Goal: Task Accomplishment & Management: Use online tool/utility

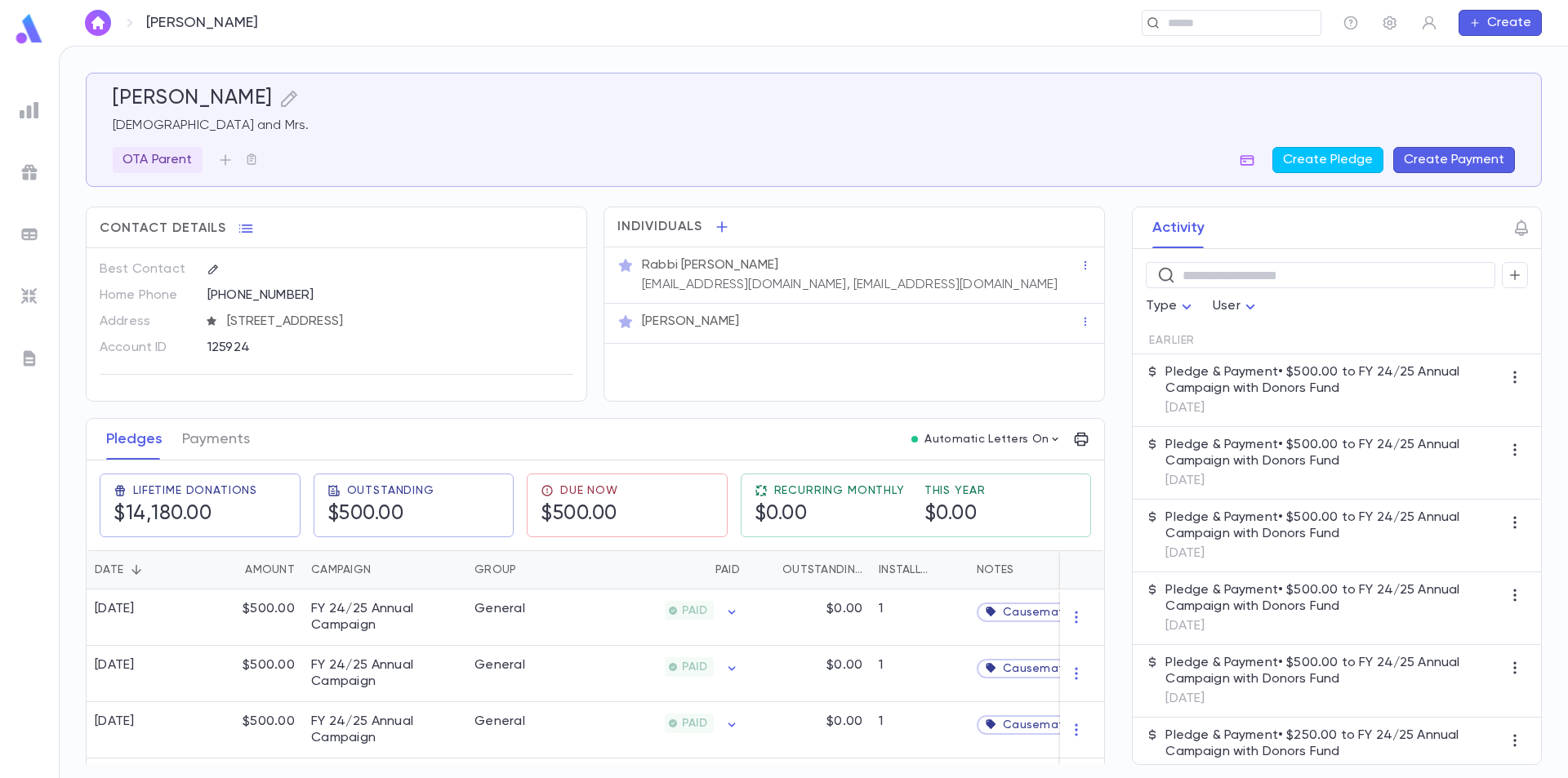
click at [33, 35] on img at bounding box center [30, 29] width 32 height 31
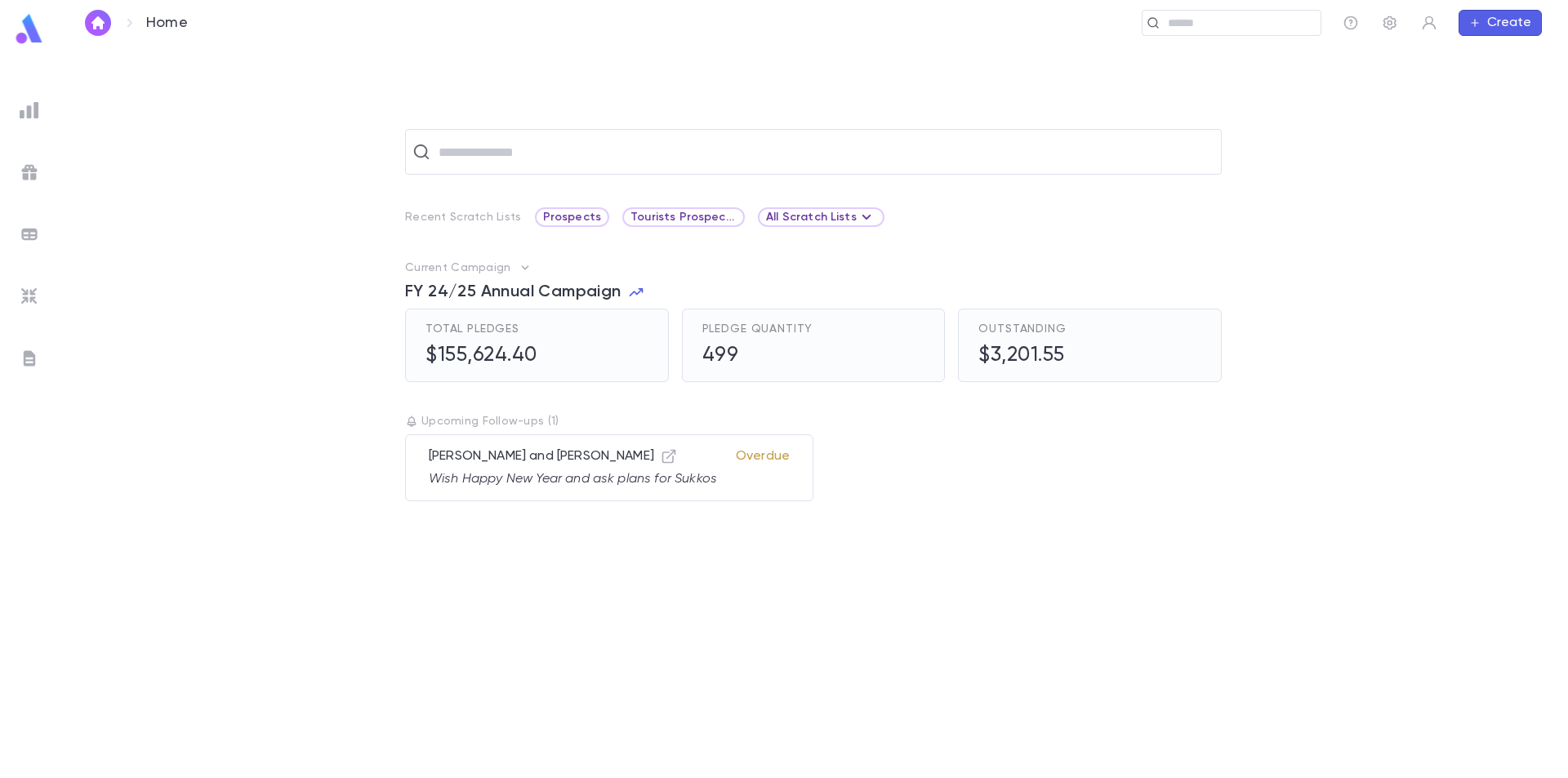
click at [31, 115] on img at bounding box center [30, 110] width 20 height 20
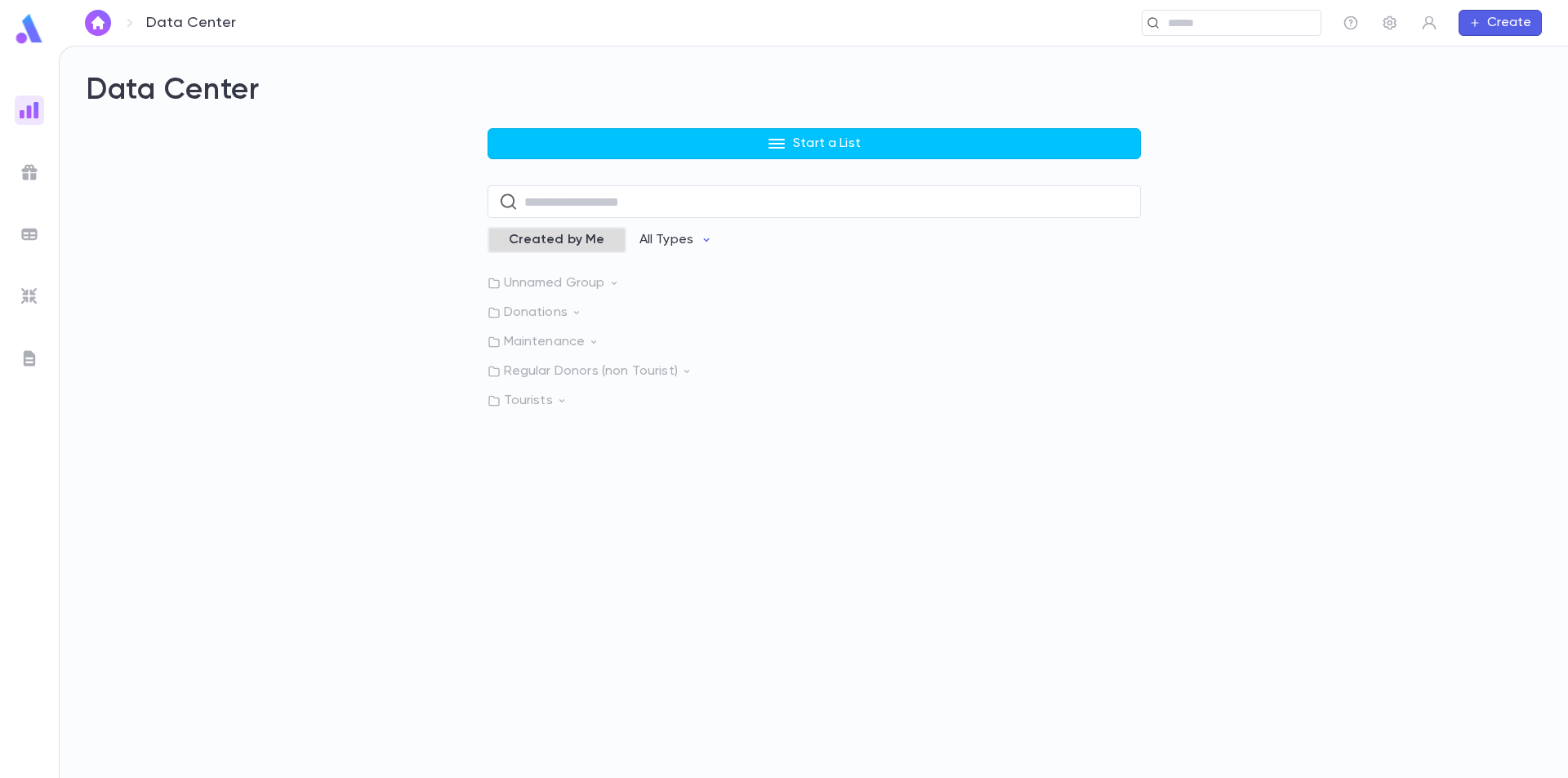
click at [583, 232] on span "Created by Me" at bounding box center [557, 239] width 116 height 16
click at [589, 202] on input "text" at bounding box center [827, 201] width 606 height 31
click at [405, 247] on div "Start a List ​ Created by Me All Types Unnamed Group Donations Maintenance Regu…" at bounding box center [814, 268] width 1456 height 281
click at [674, 235] on p "All Types" at bounding box center [678, 239] width 54 height 16
click at [685, 271] on li "All Types" at bounding box center [696, 274] width 119 height 26
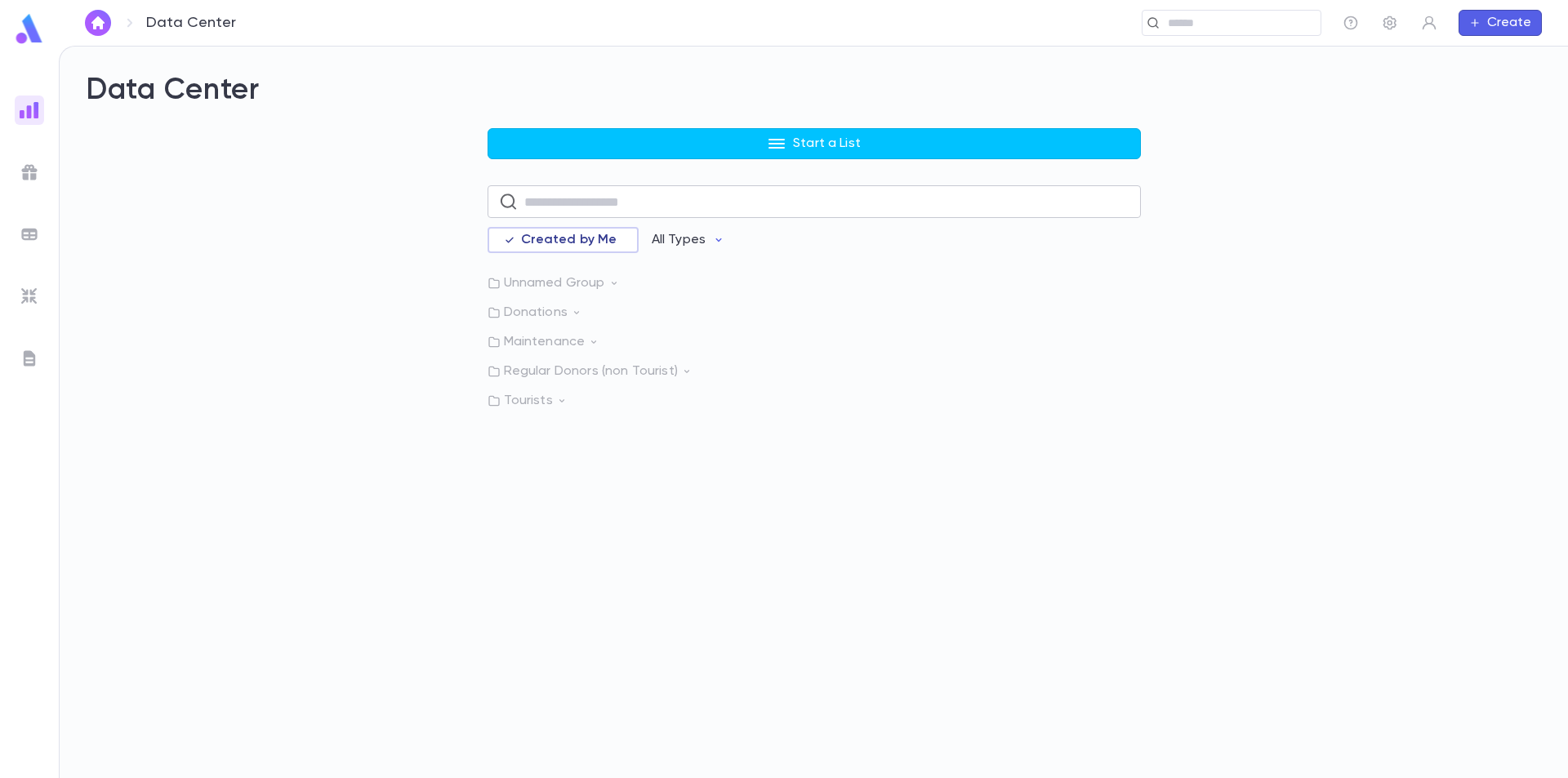
click at [628, 206] on input "text" at bounding box center [827, 201] width 606 height 31
type input "*"
click at [394, 279] on div "Start a List * ​ Created by Me All Types Accounts with emails Accounts Last Mon…" at bounding box center [814, 278] width 1456 height 301
click at [672, 235] on p "All Types" at bounding box center [678, 239] width 54 height 16
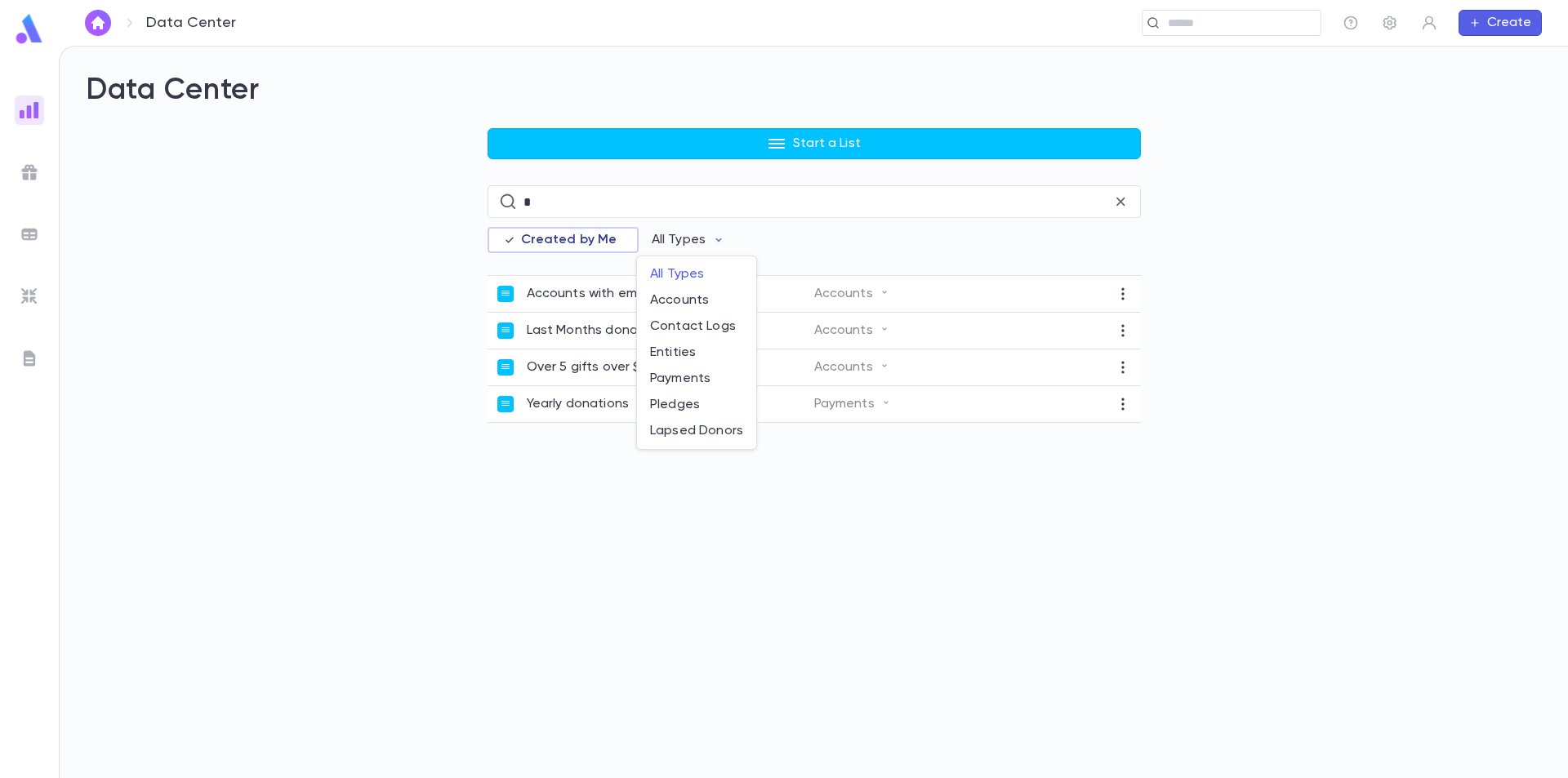
click at [1122, 205] on div at bounding box center [784, 389] width 1568 height 778
click at [1122, 205] on icon at bounding box center [1121, 201] width 17 height 18
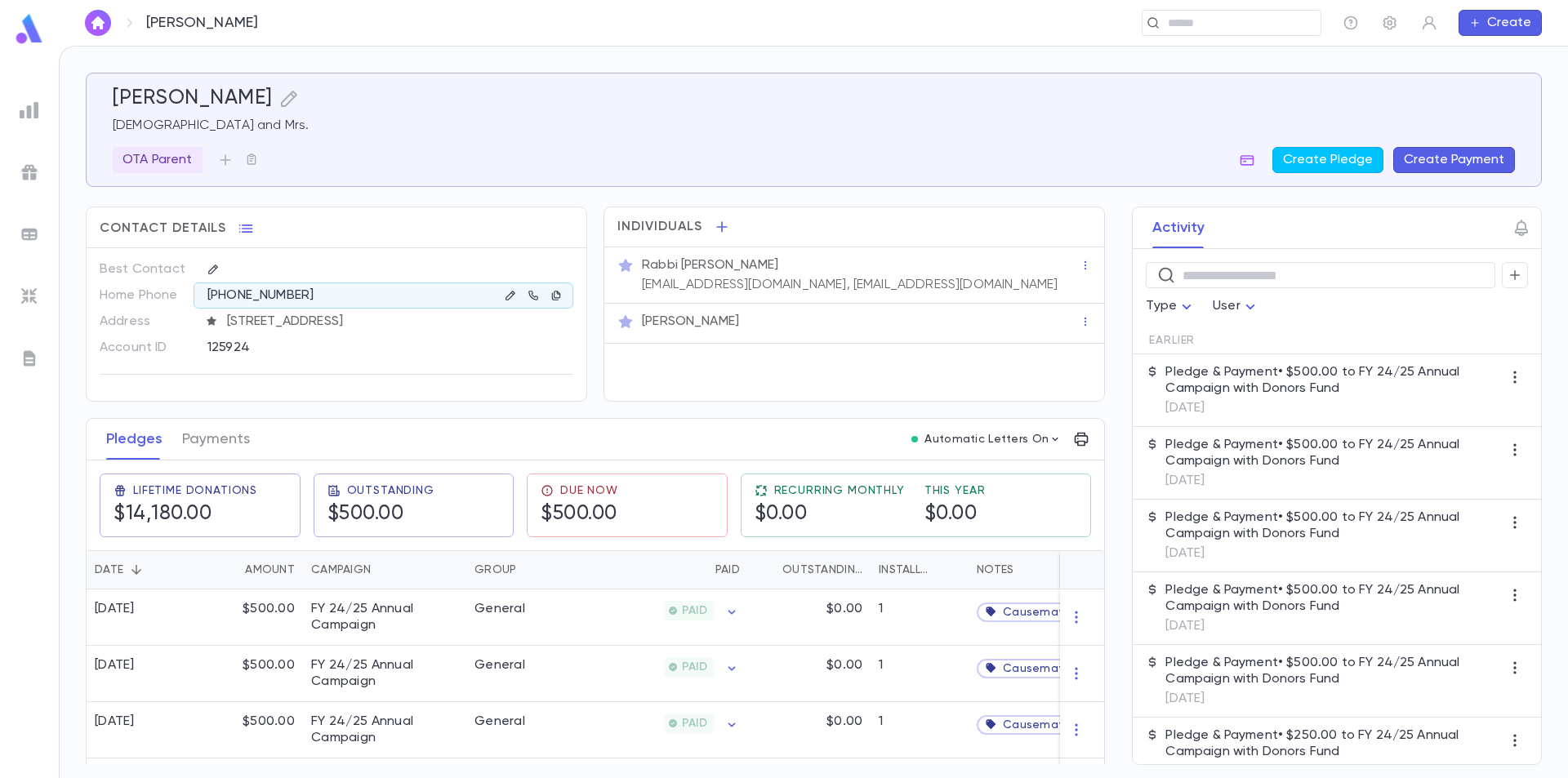
click at [22, 37] on img at bounding box center [30, 29] width 32 height 31
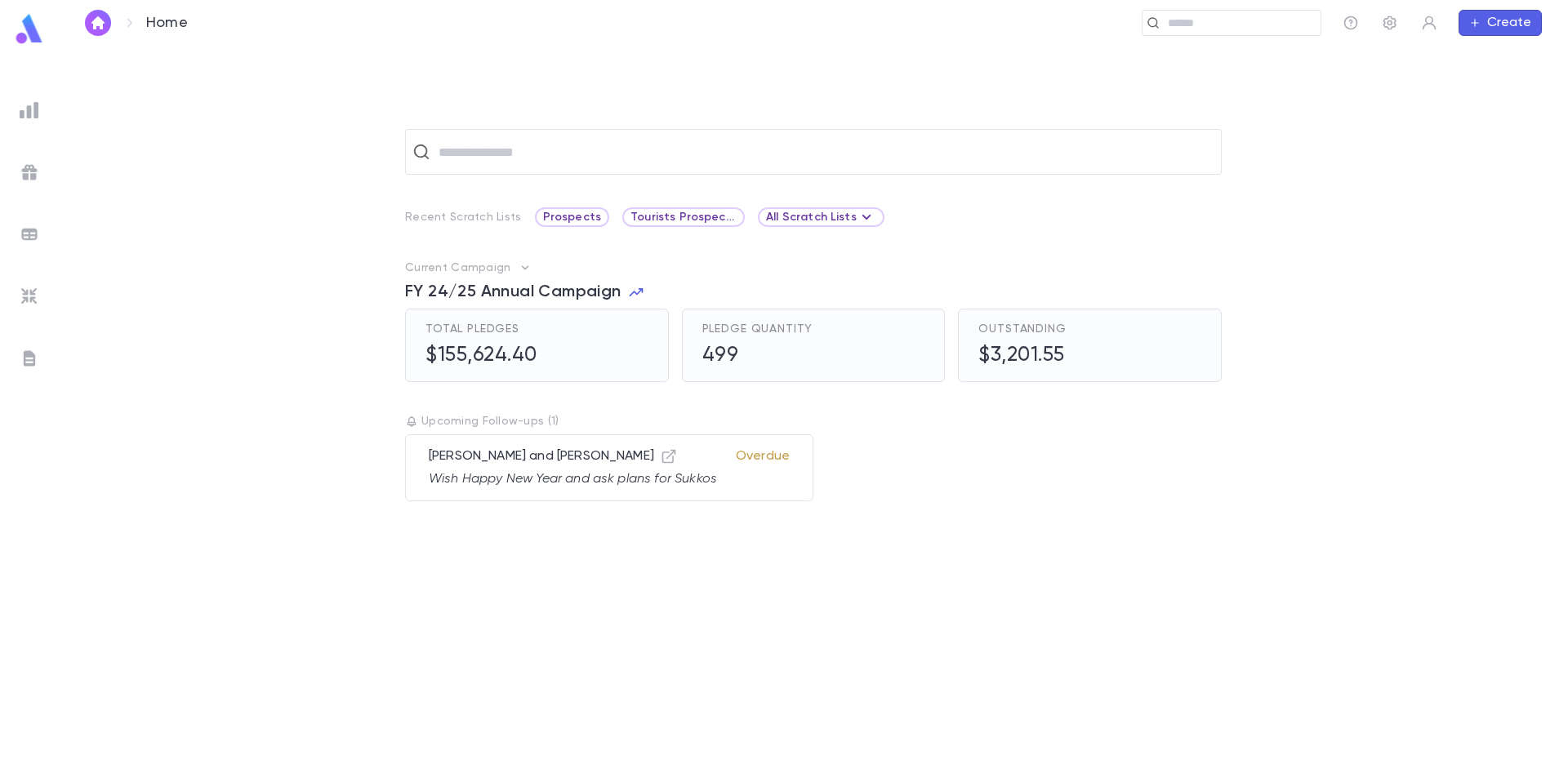
click at [21, 115] on img at bounding box center [30, 110] width 20 height 20
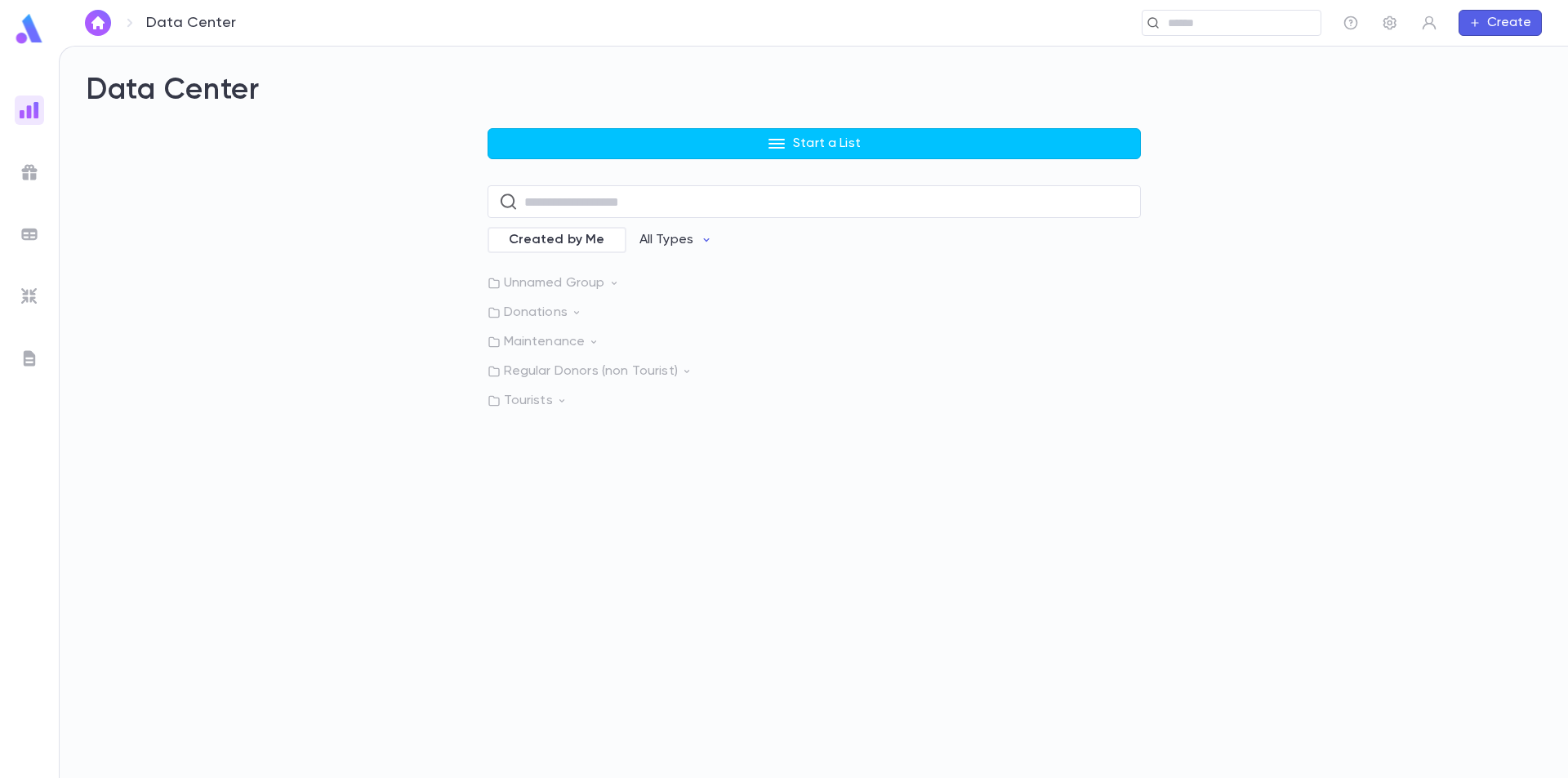
click at [649, 142] on button "Start a List" at bounding box center [814, 143] width 653 height 31
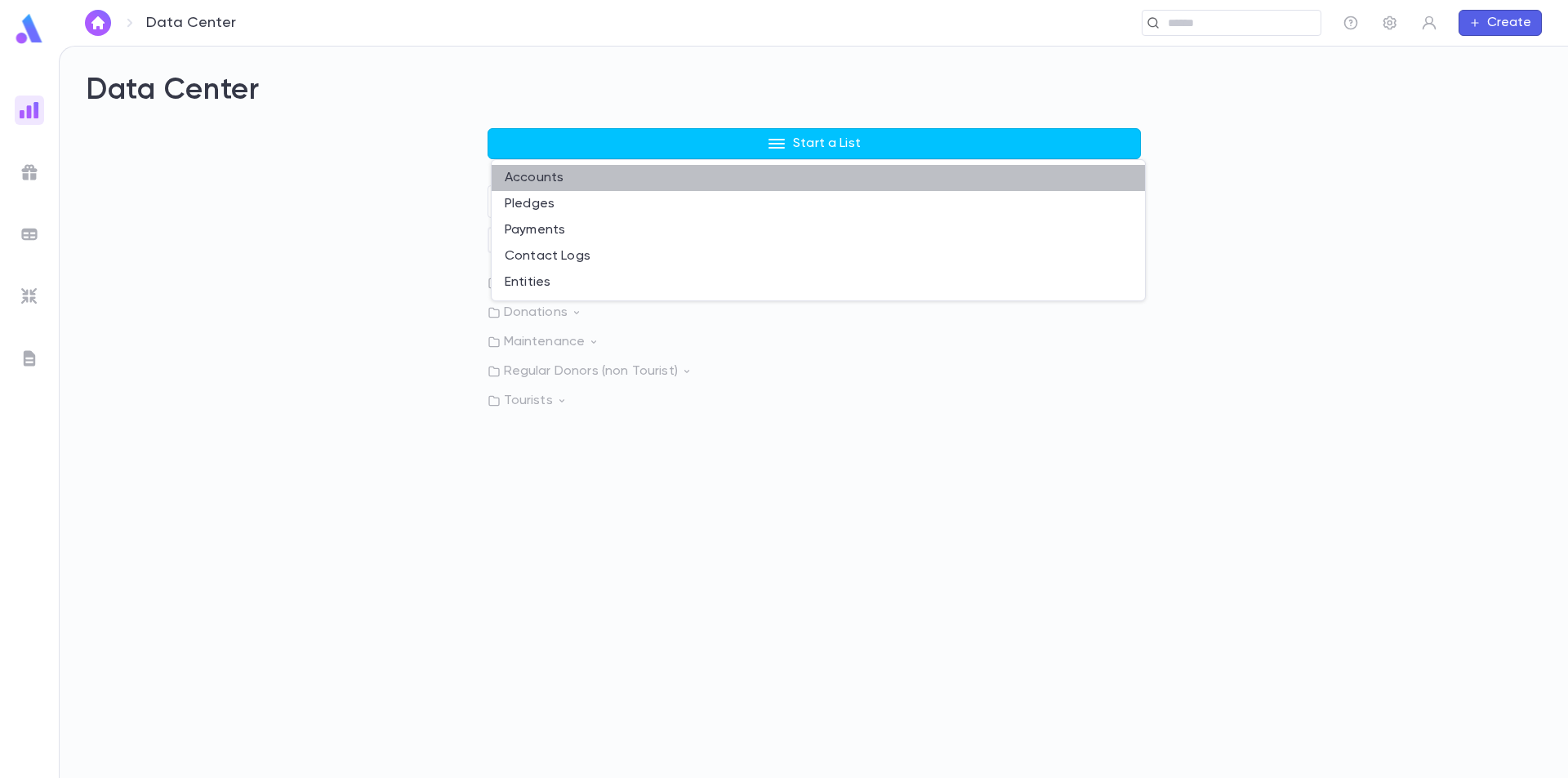
click at [603, 175] on li "Accounts" at bounding box center [818, 177] width 653 height 26
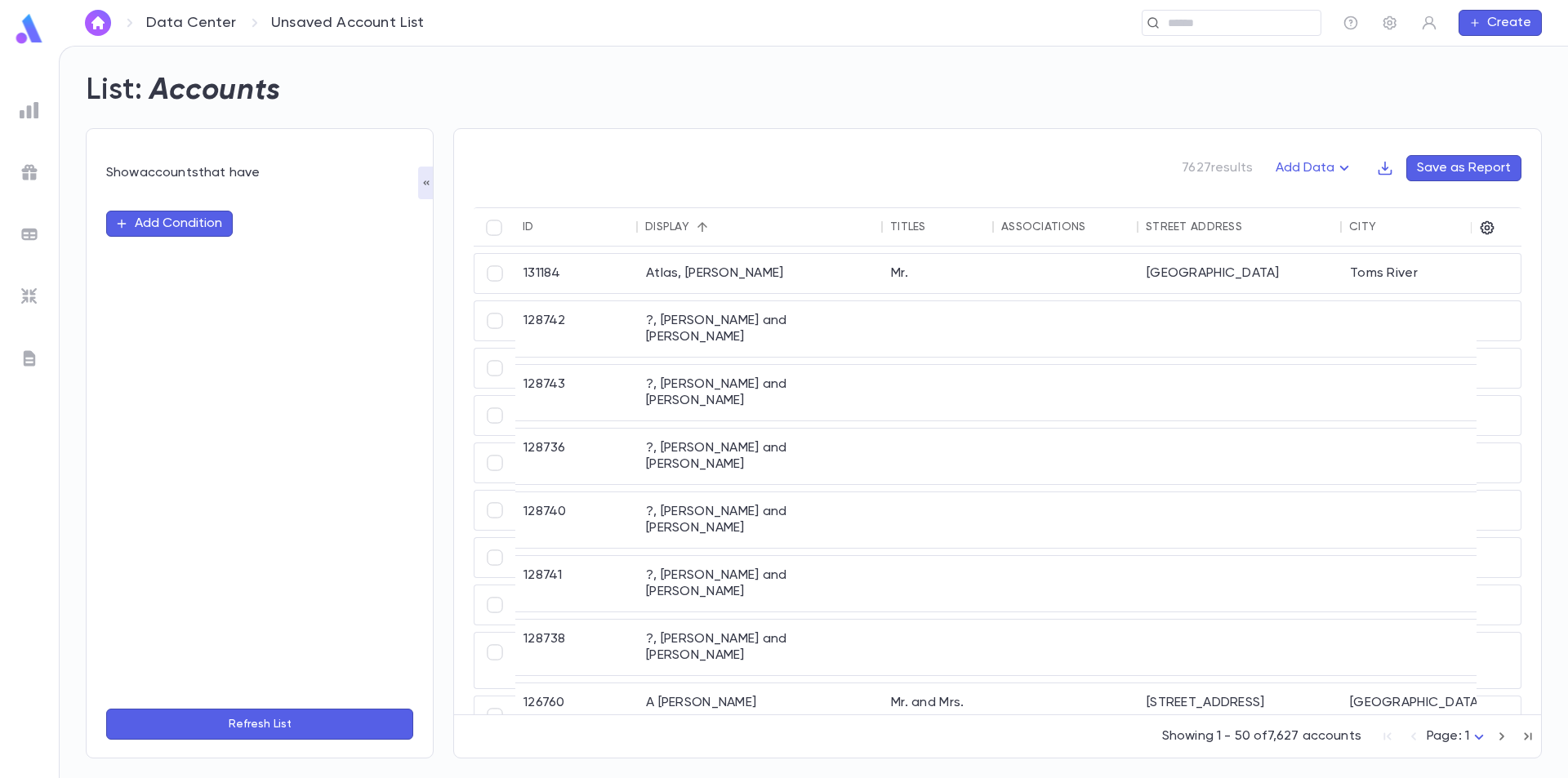
click at [183, 224] on button "Add Condition" at bounding box center [169, 223] width 127 height 26
click at [205, 230] on input "text" at bounding box center [253, 224] width 258 height 23
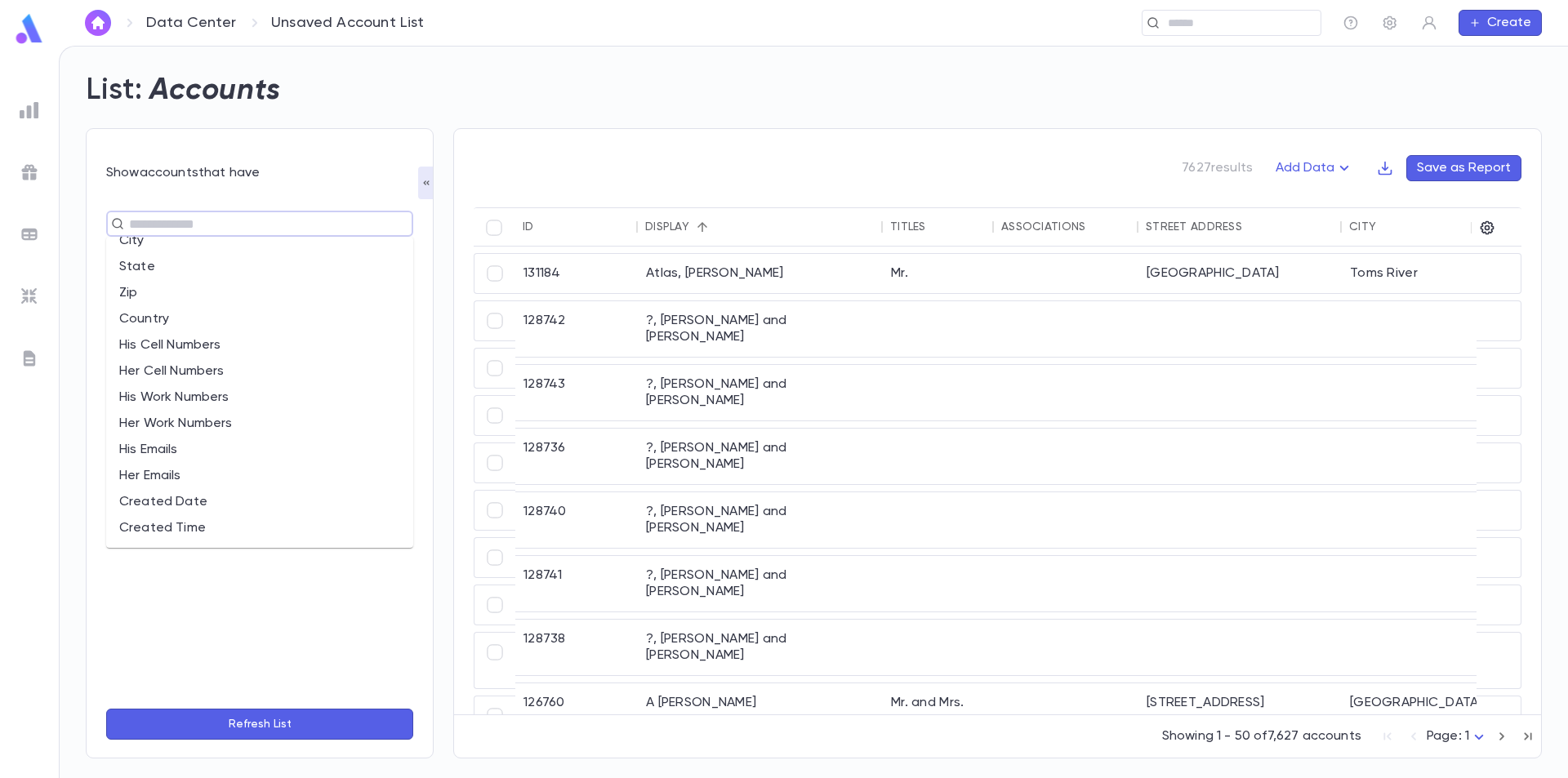
scroll to position [228, 0]
click at [266, 388] on li "City" at bounding box center [259, 394] width 307 height 26
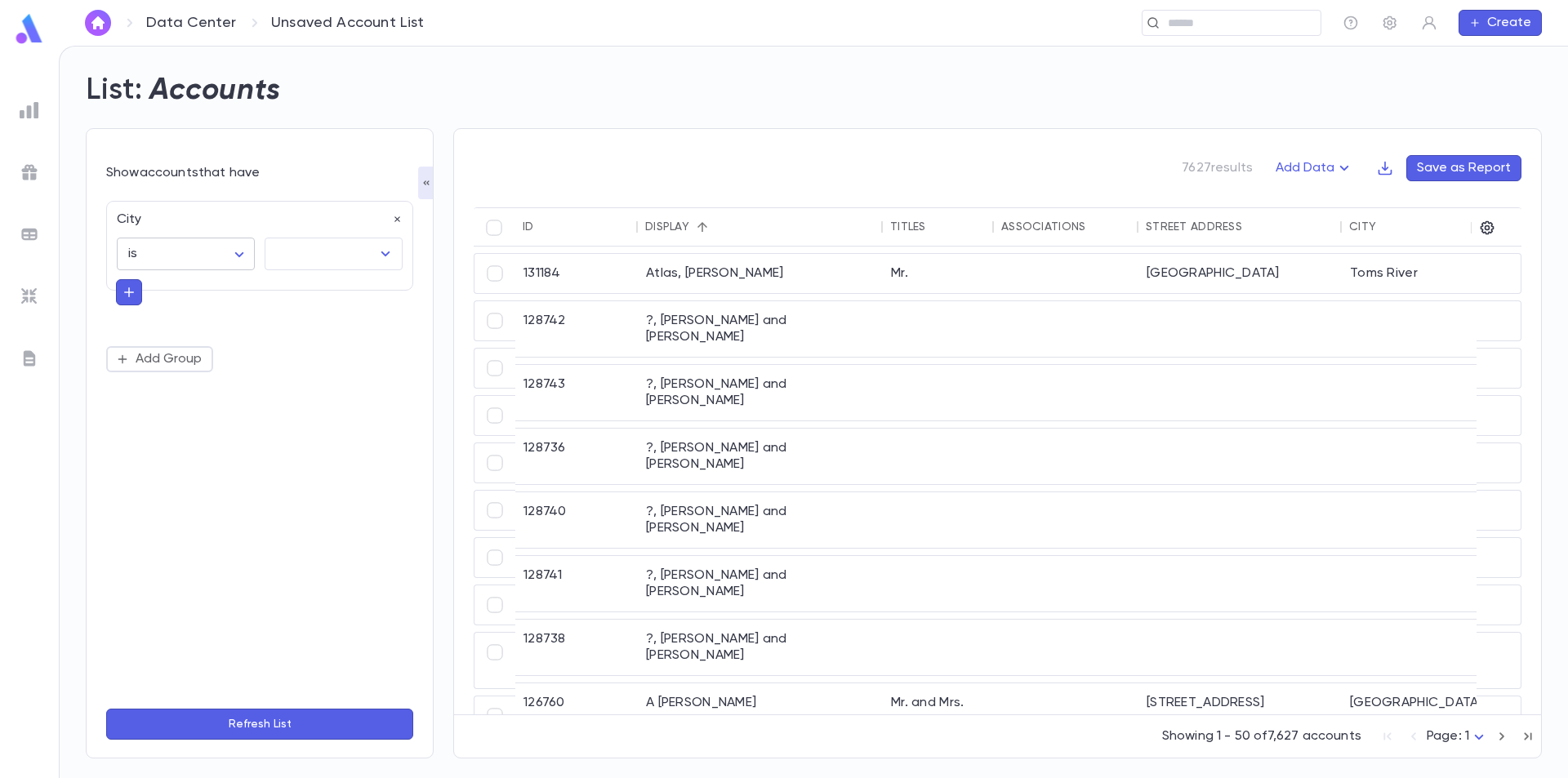
click at [246, 258] on body "Data Center Unsaved Account List ​ Create List: Accounts Show accounts that hav…" at bounding box center [784, 412] width 1568 height 732
click at [211, 338] on span "is one of" at bounding box center [189, 340] width 111 height 16
type input "**"
drag, startPoint x: 332, startPoint y: 258, endPoint x: 388, endPoint y: 253, distance: 56.2
click at [333, 258] on input "text" at bounding box center [310, 259] width 77 height 31
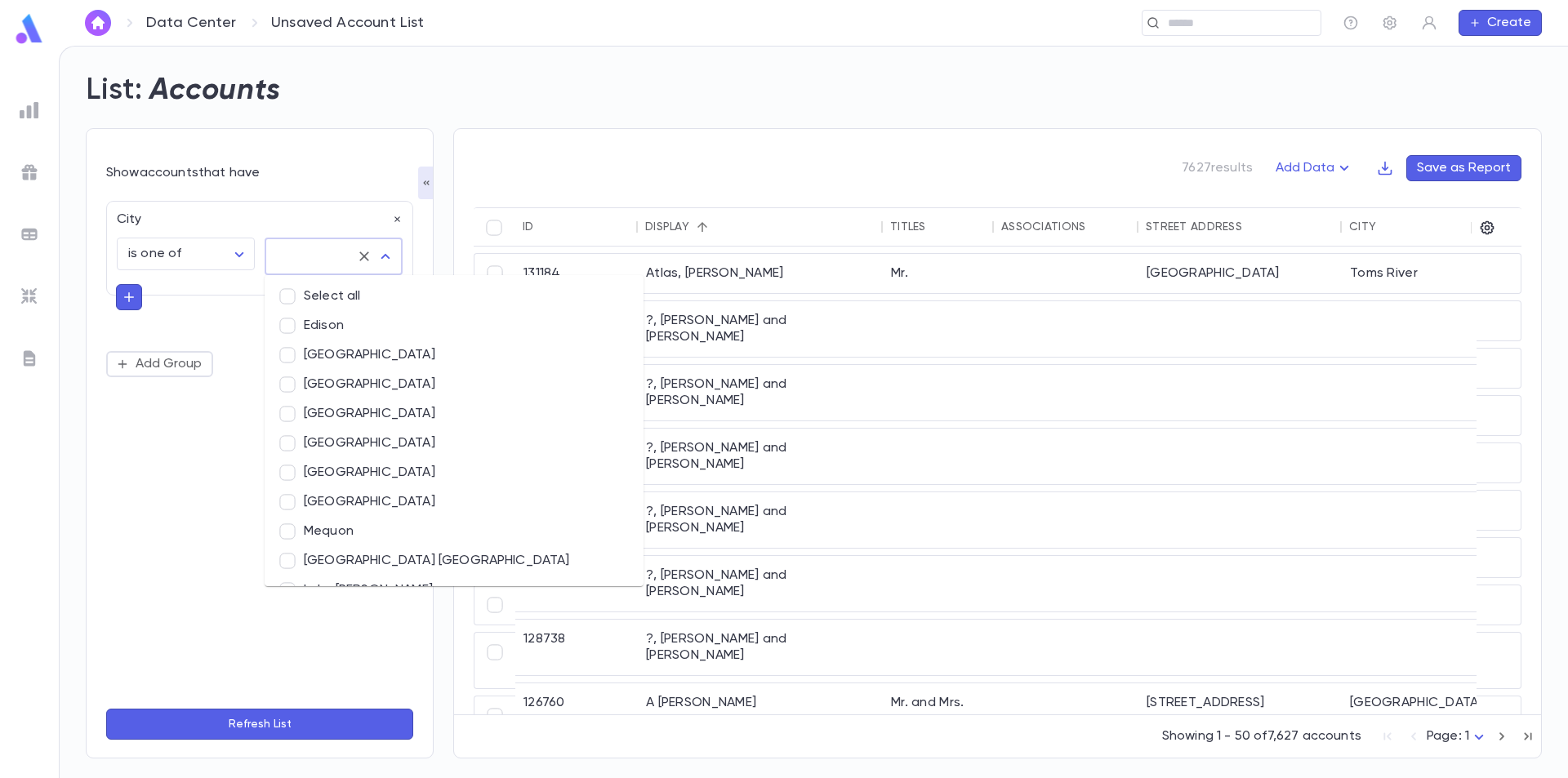
click at [389, 253] on icon "Close" at bounding box center [385, 256] width 20 height 20
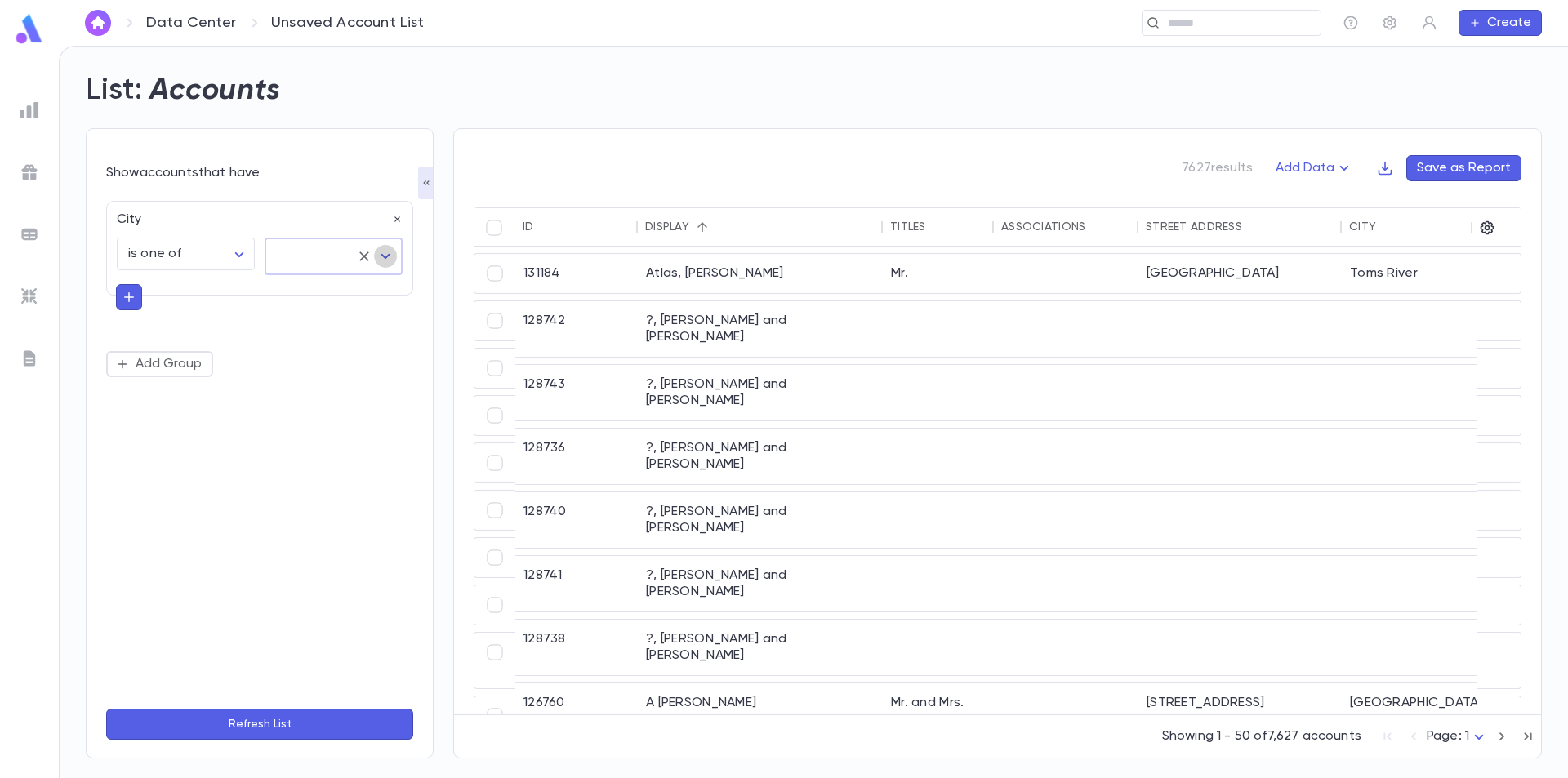
click at [389, 253] on icon "Open" at bounding box center [385, 256] width 20 height 20
type input "*******"
click at [342, 292] on li "Orlando" at bounding box center [333, 296] width 138 height 30
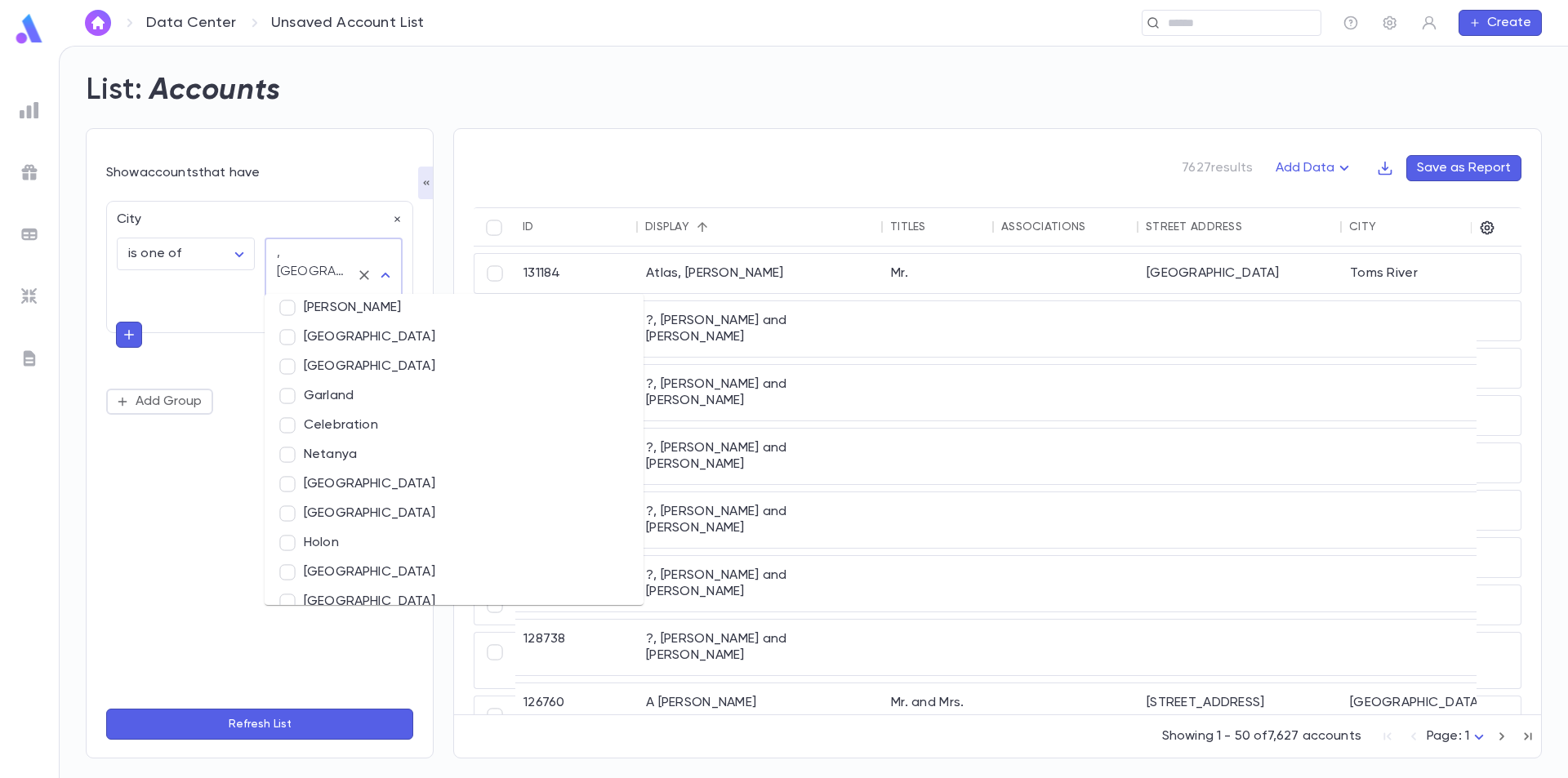
scroll to position [9569, 0]
click at [299, 416] on li "Celebration" at bounding box center [453, 417] width 379 height 30
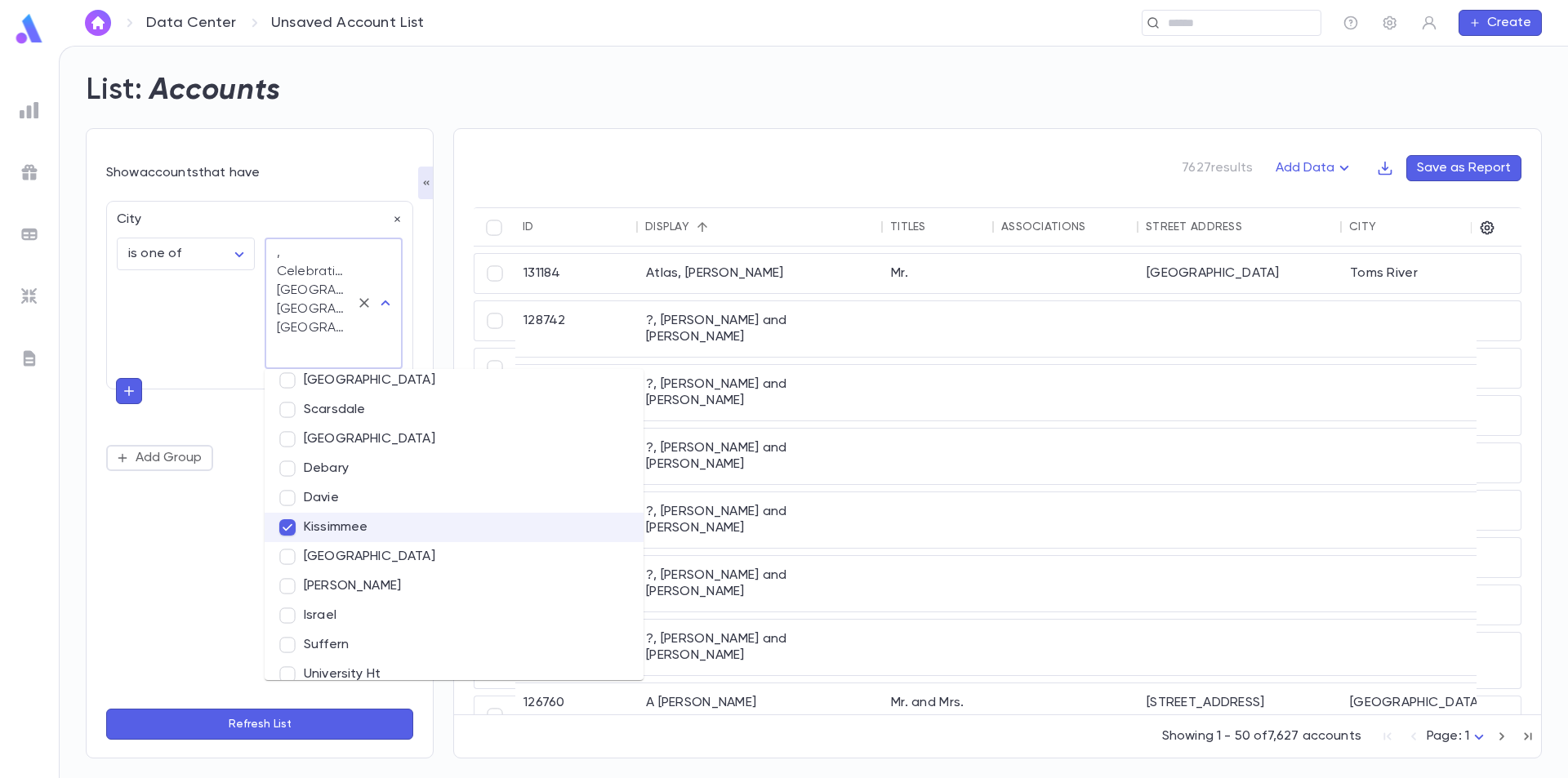
scroll to position [9895, 0]
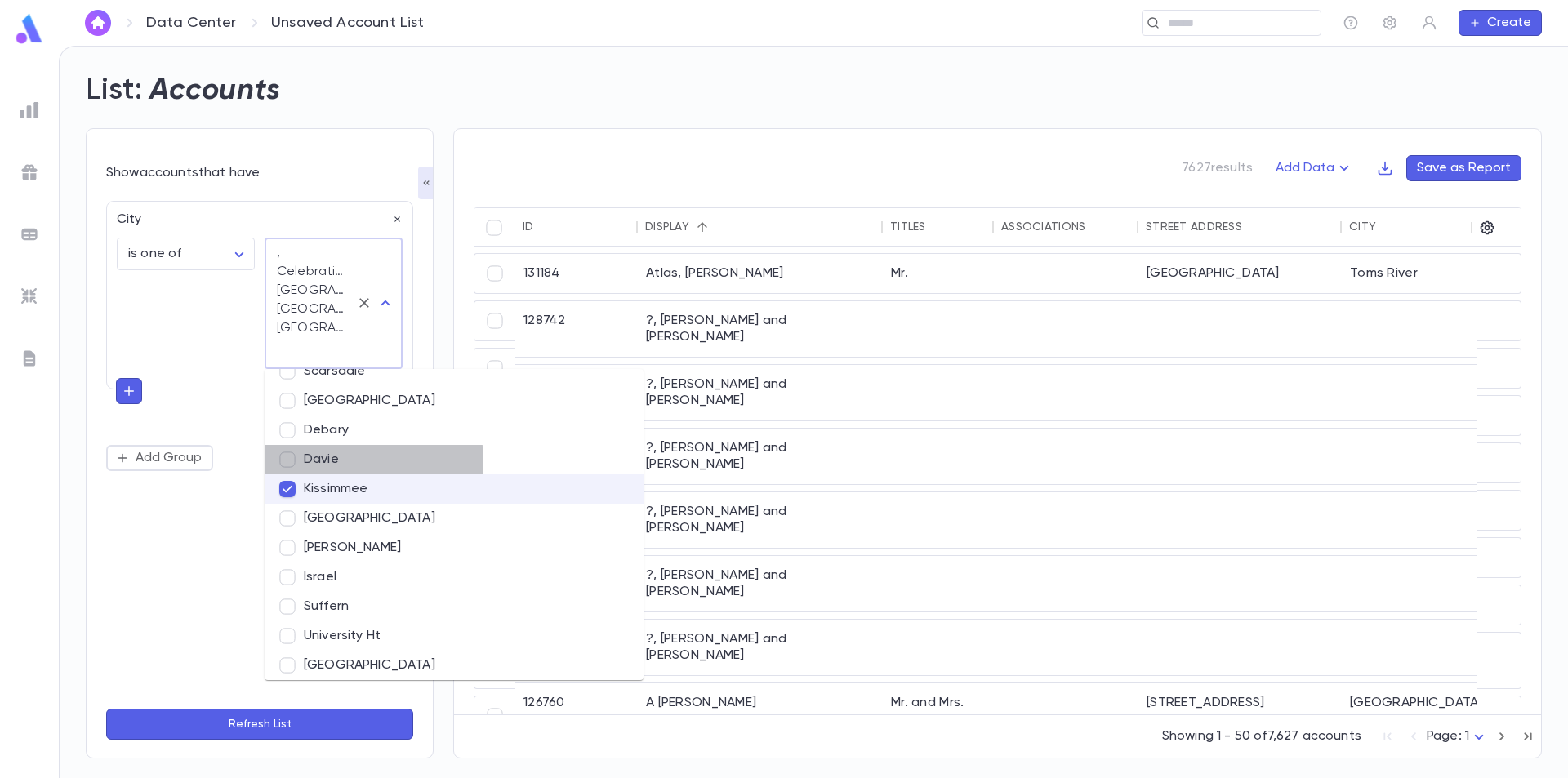
click at [313, 463] on li "Davie" at bounding box center [453, 460] width 379 height 30
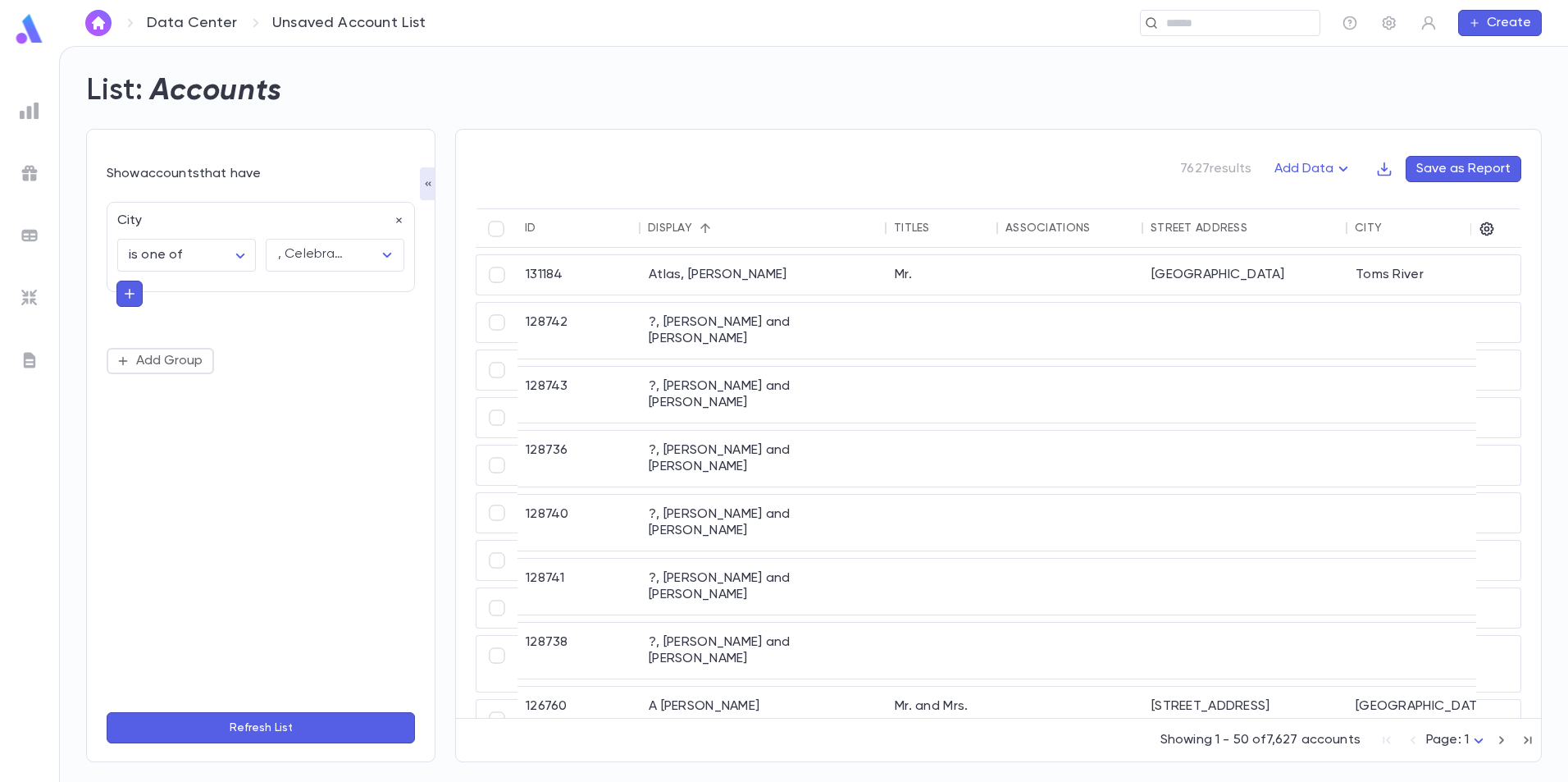
scroll to position [0, 0]
click at [259, 354] on div "City is one of ** ​ , Celebration, [GEOGRAPHIC_DATA], [GEOGRAPHIC_DATA], [GEOGR…" at bounding box center [261, 288] width 308 height 172
click at [319, 248] on div ", Celebration, [GEOGRAPHIC_DATA], [PERSON_NAME], [GEOGRAPHIC_DATA], [GEOGRAPHIC…" at bounding box center [312, 255] width 70 height 19
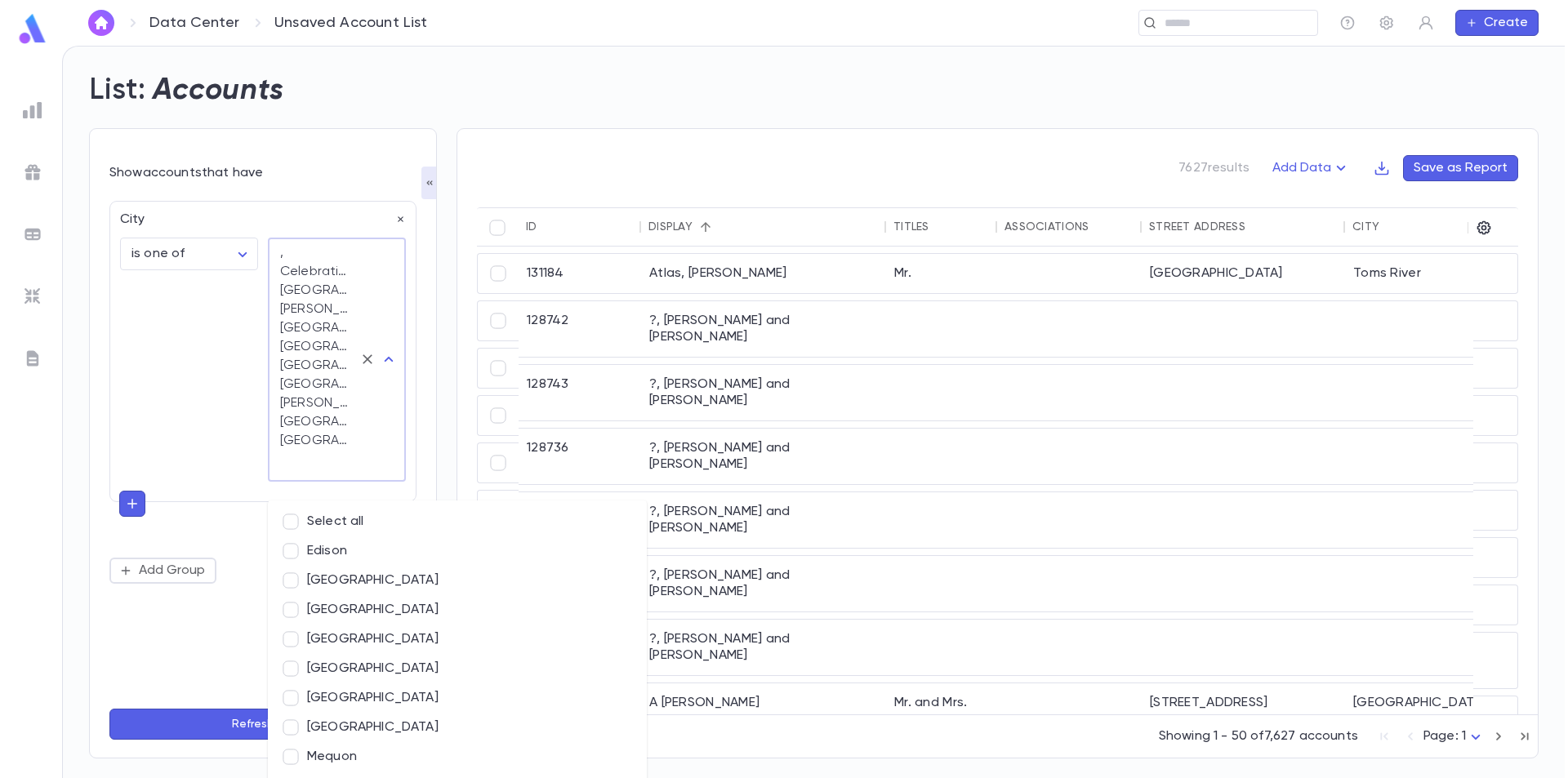
scroll to position [9160, 0]
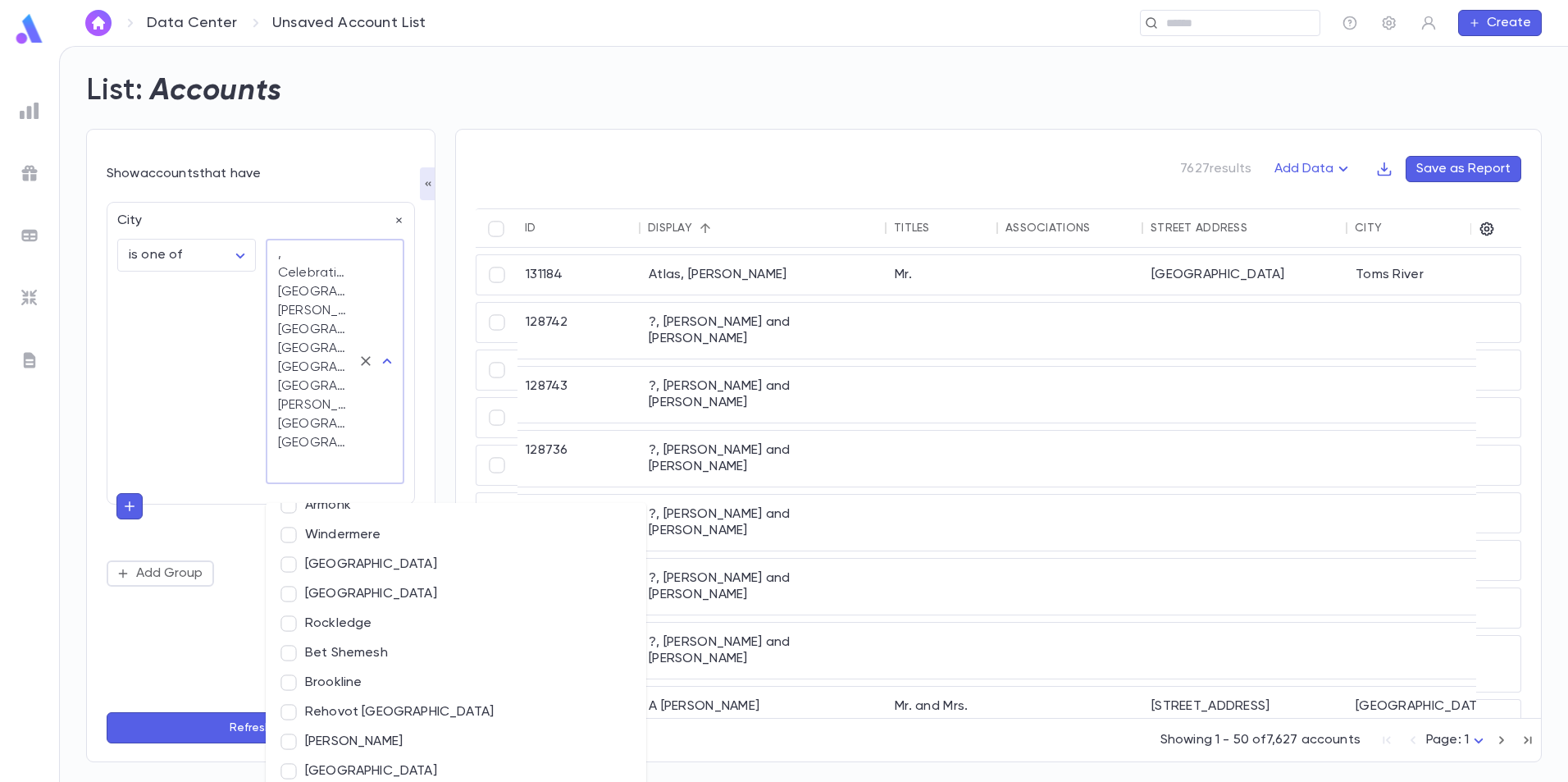
click at [238, 310] on div "City is one of ** ​ , Celebration, [GEOGRAPHIC_DATA], [GEOGRAPHIC_DATA], [GEOGR…" at bounding box center [261, 395] width 308 height 385
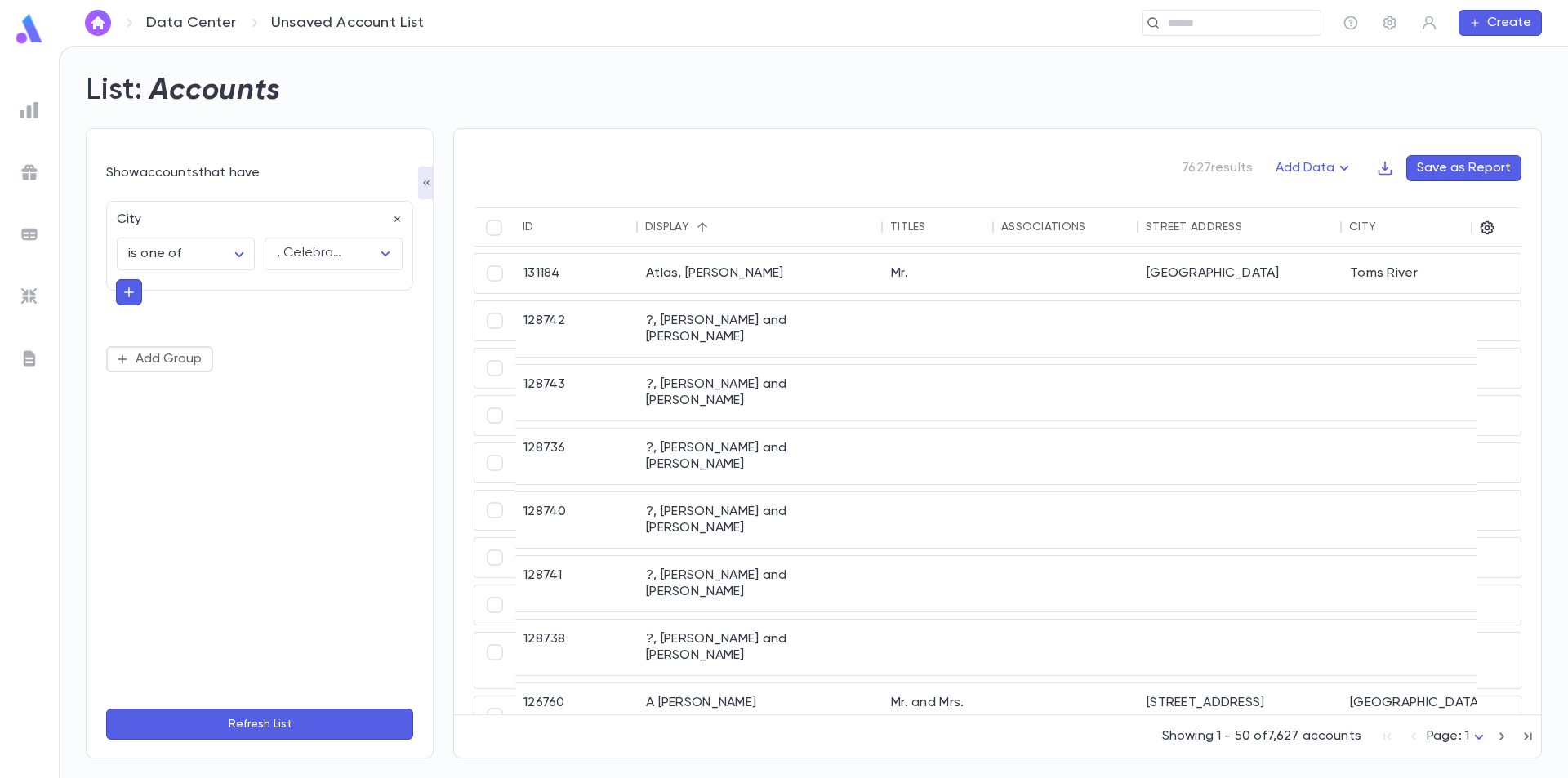
click at [134, 291] on icon "button" at bounding box center [129, 292] width 14 height 16
click at [191, 289] on input "text" at bounding box center [252, 291] width 237 height 23
click at [415, 318] on div "Show accounts that have City is one of ** ​ , Celebration, [GEOGRAPHIC_DATA], […" at bounding box center [259, 442] width 348 height 630
click at [130, 294] on icon at bounding box center [127, 290] width 10 height 10
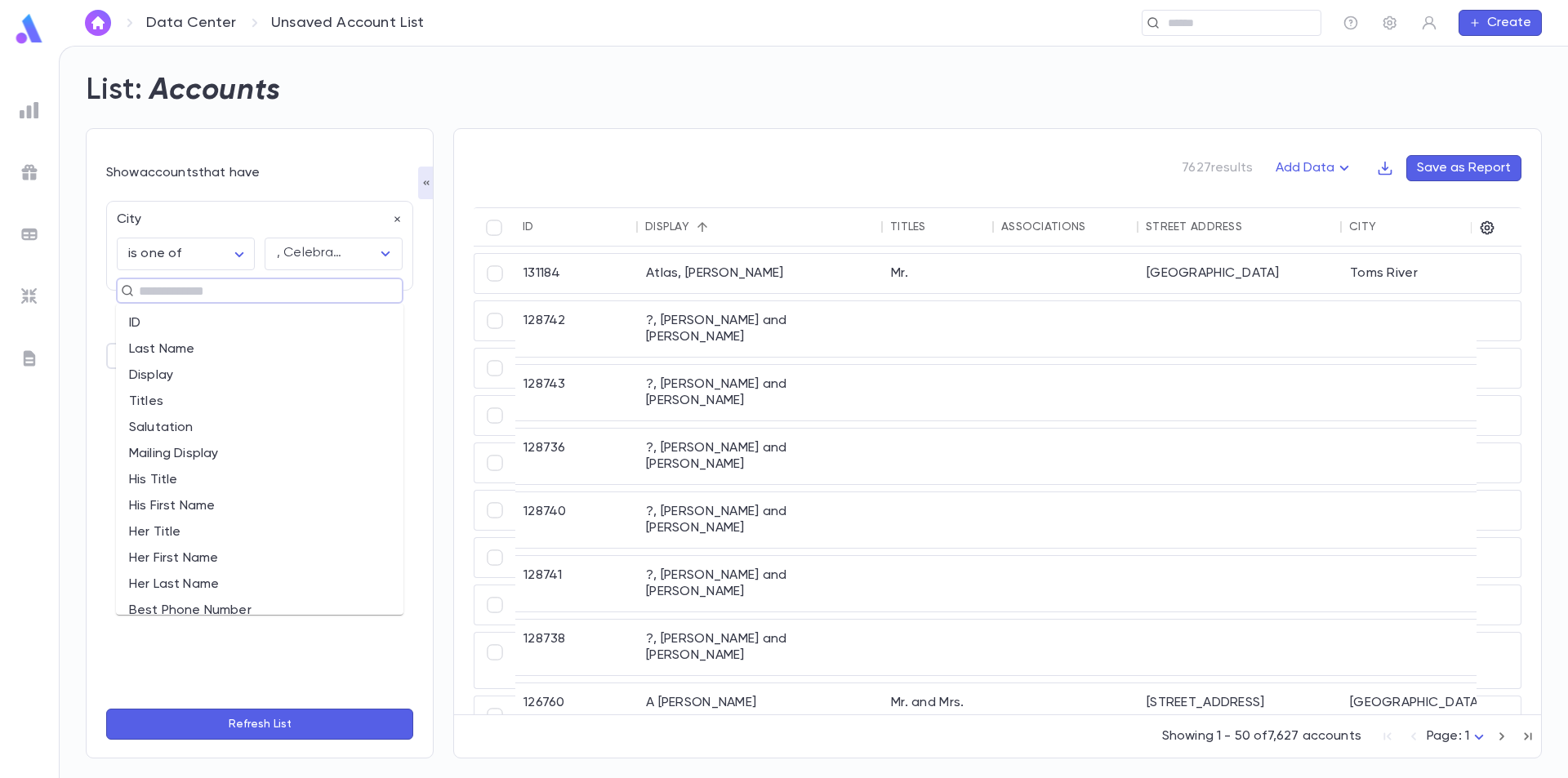
click at [142, 293] on input "text" at bounding box center [252, 291] width 237 height 23
click at [254, 452] on li "Associations" at bounding box center [259, 453] width 287 height 26
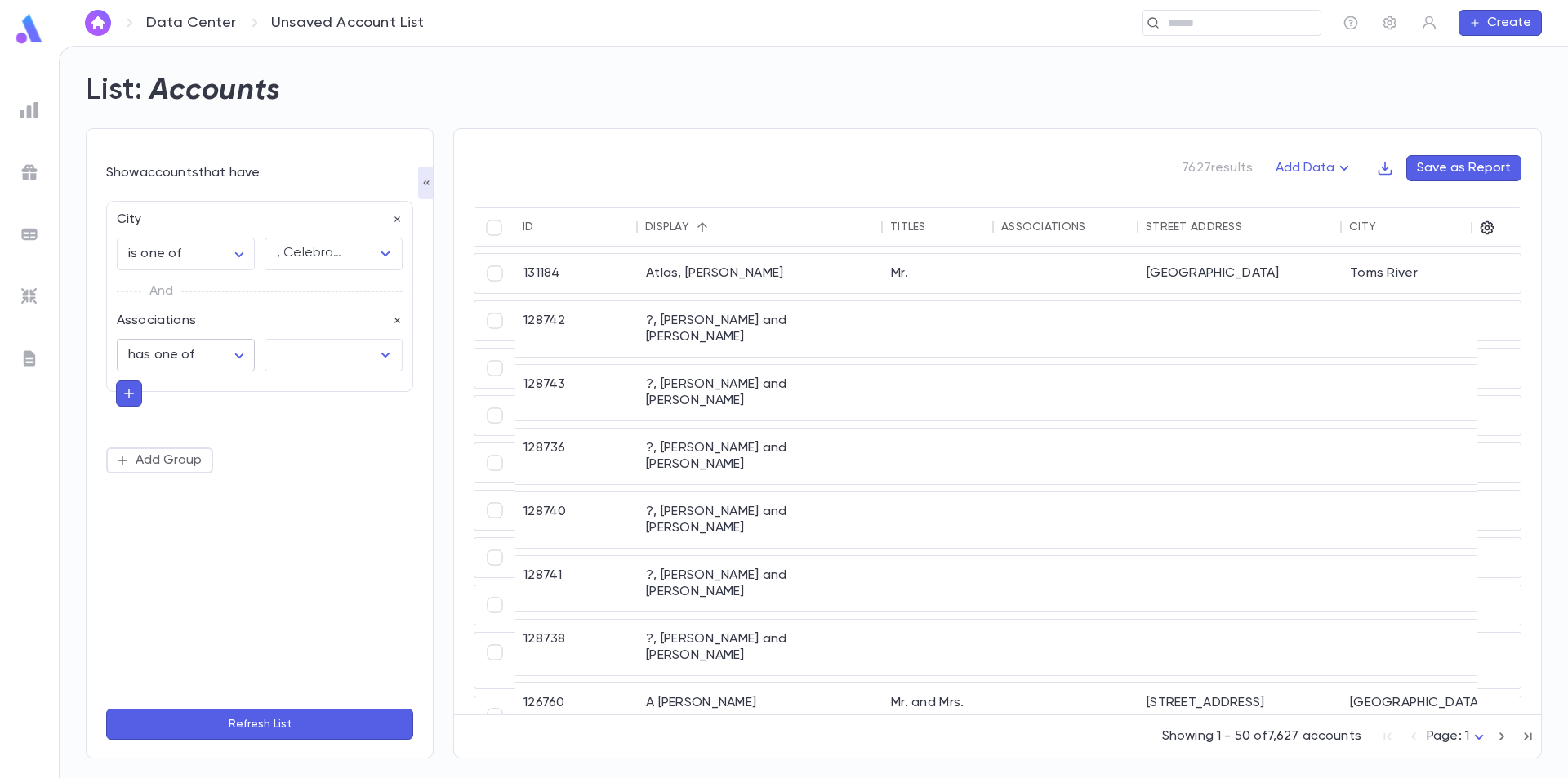
click at [234, 357] on body "**********" at bounding box center [784, 412] width 1568 height 732
click at [202, 441] on span "has none of" at bounding box center [189, 442] width 111 height 16
type input "**********"
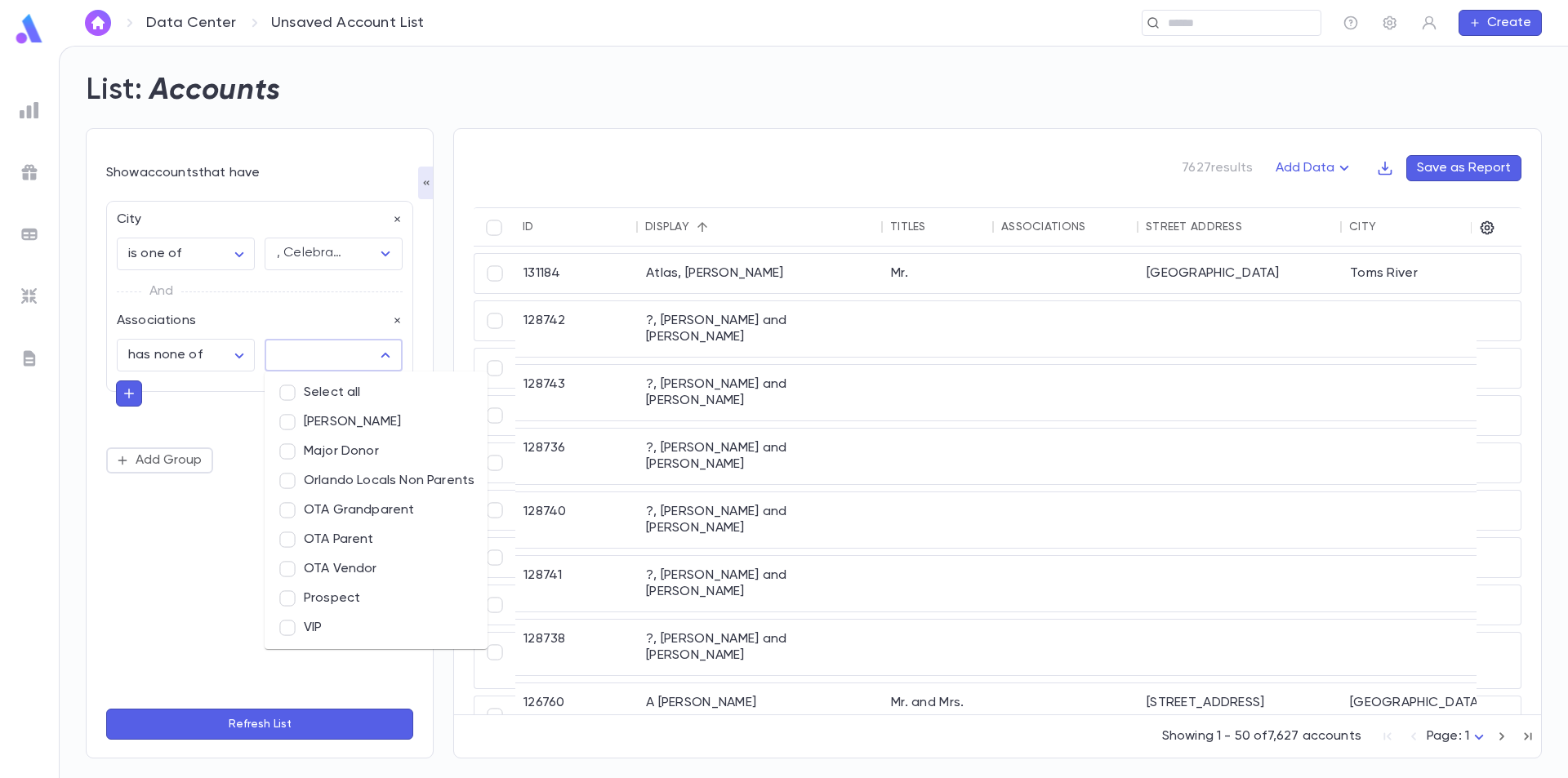
click at [350, 356] on input "text" at bounding box center [321, 355] width 99 height 31
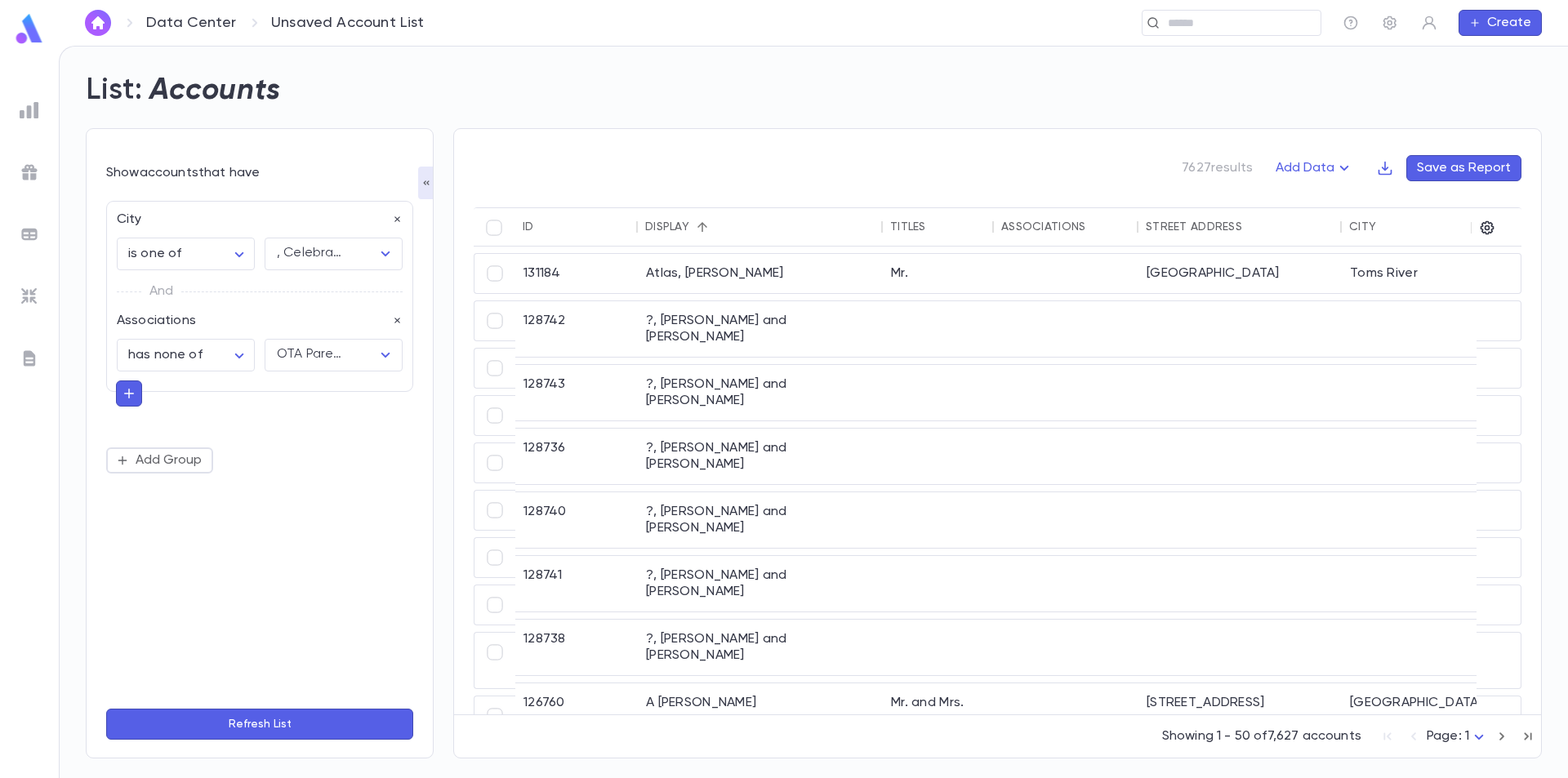
click at [282, 723] on button "Refresh List" at bounding box center [259, 724] width 307 height 31
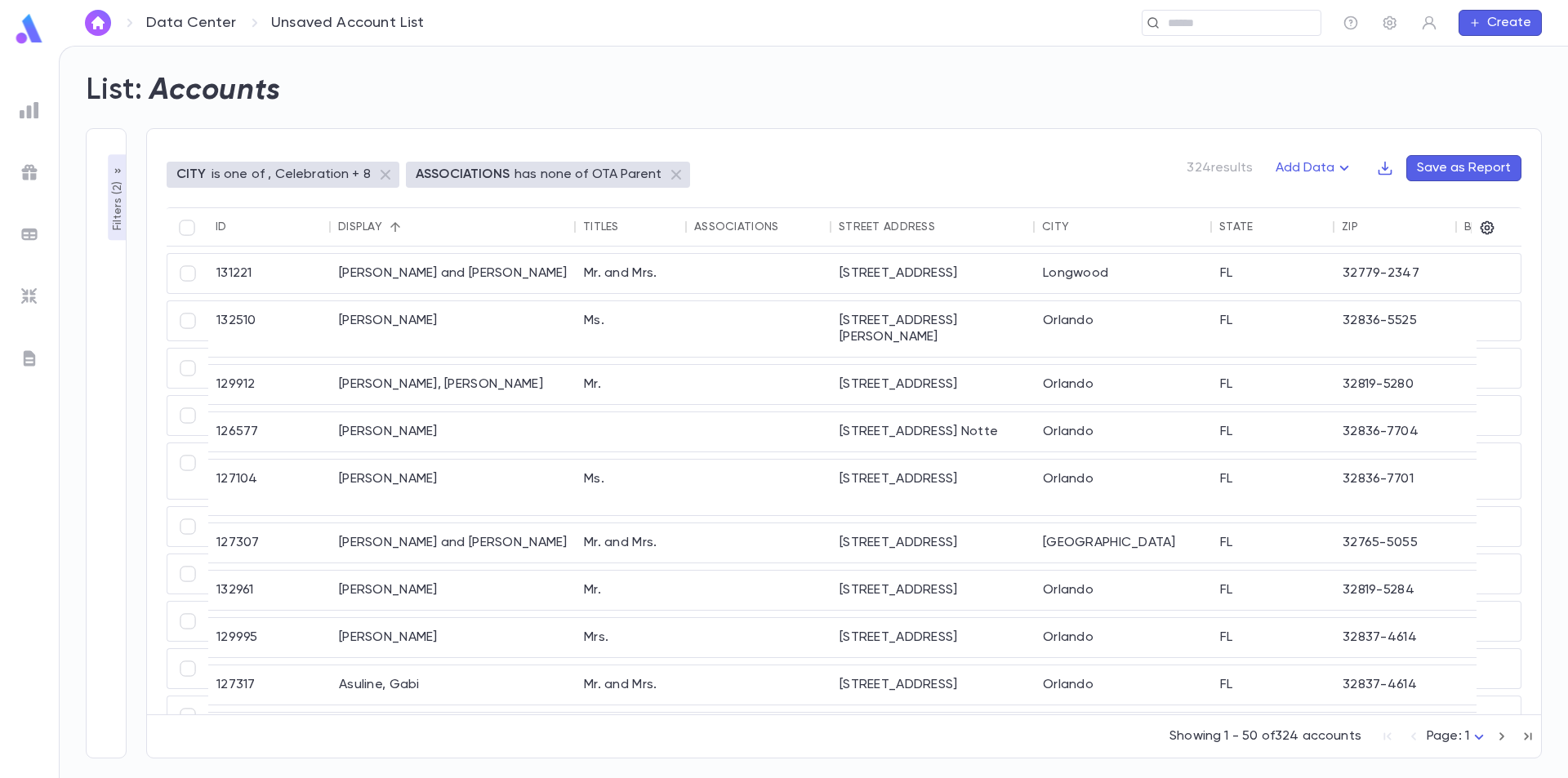
click at [1475, 174] on button "Save as Report" at bounding box center [1464, 168] width 115 height 26
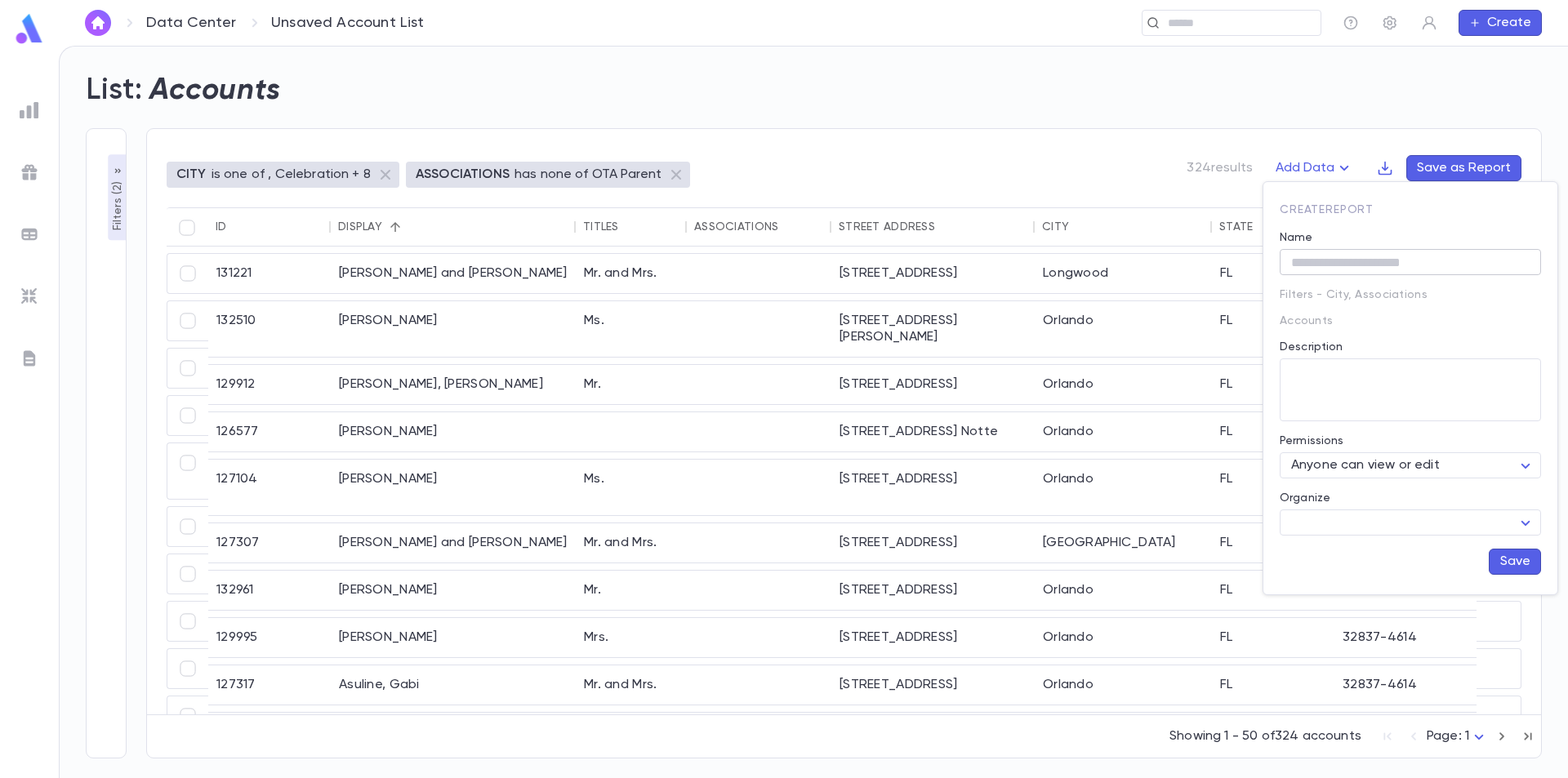
click at [1368, 266] on input "Name" at bounding box center [1411, 262] width 261 height 26
type input "**********"
click at [1397, 372] on textarea "Description" at bounding box center [1411, 390] width 238 height 63
click at [1511, 525] on body "**********" at bounding box center [784, 412] width 1568 height 732
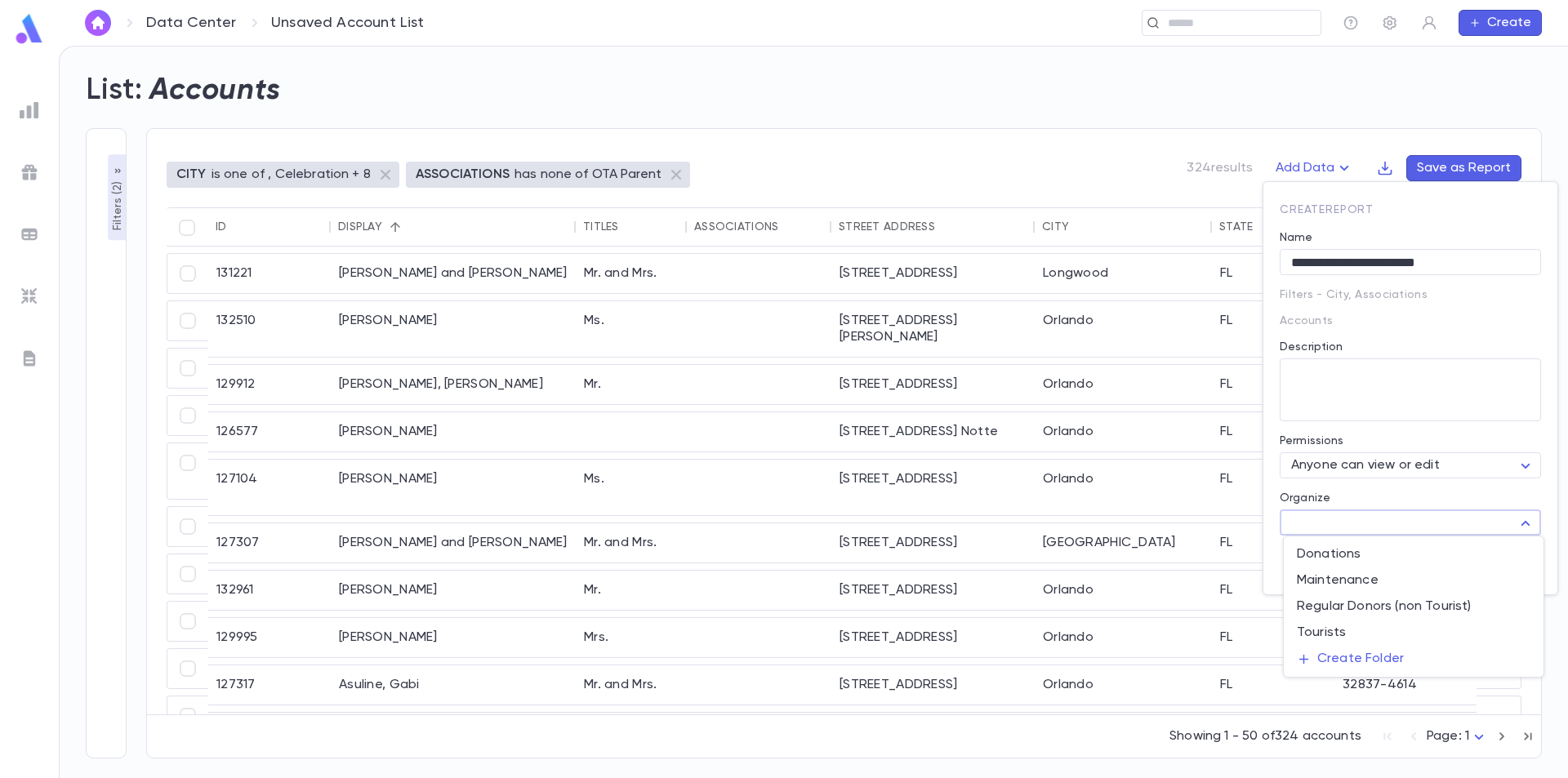
click at [1416, 523] on div at bounding box center [784, 389] width 1568 height 778
click at [1506, 564] on button "Save" at bounding box center [1515, 561] width 52 height 26
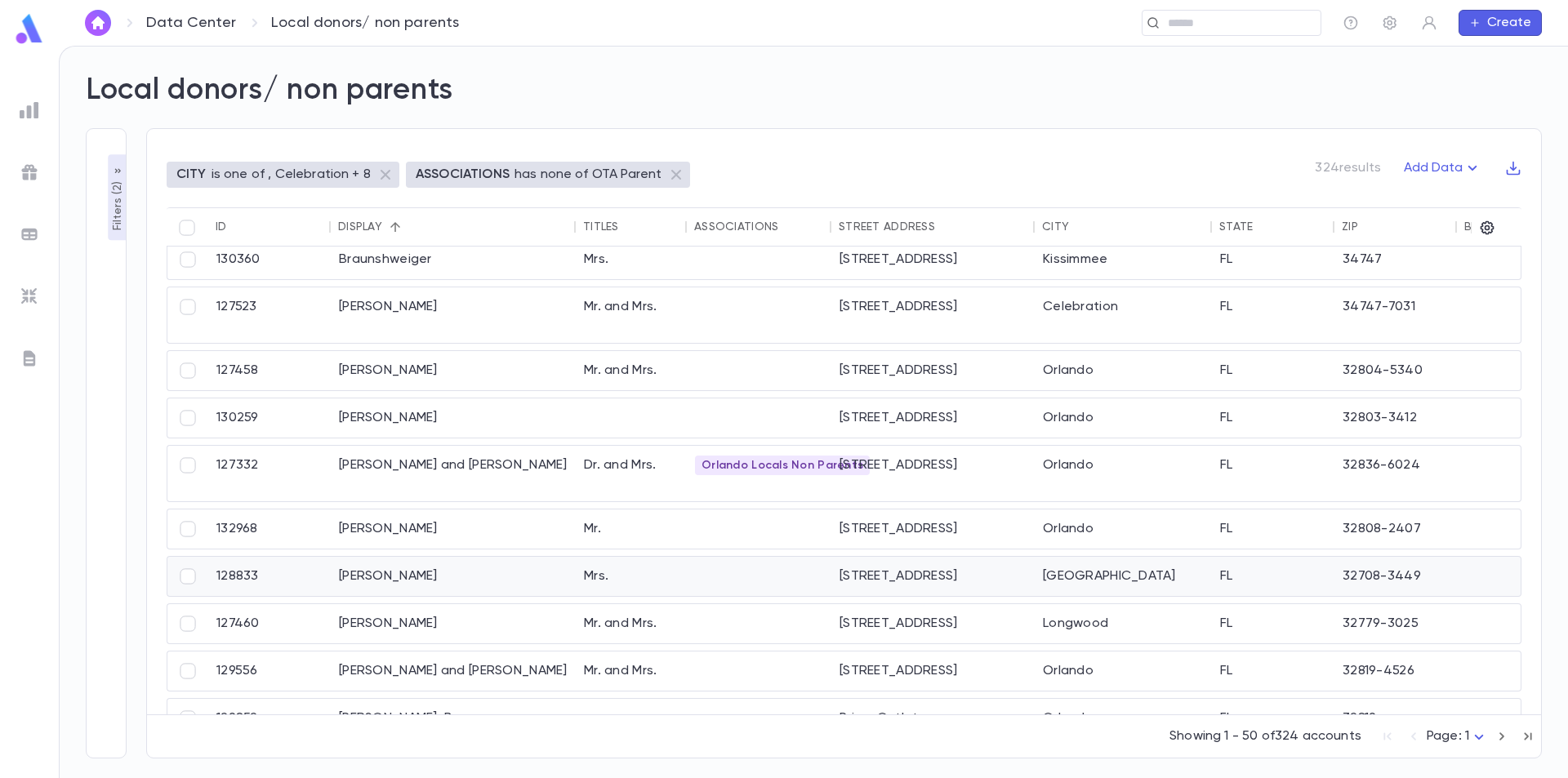
scroll to position [1724, 0]
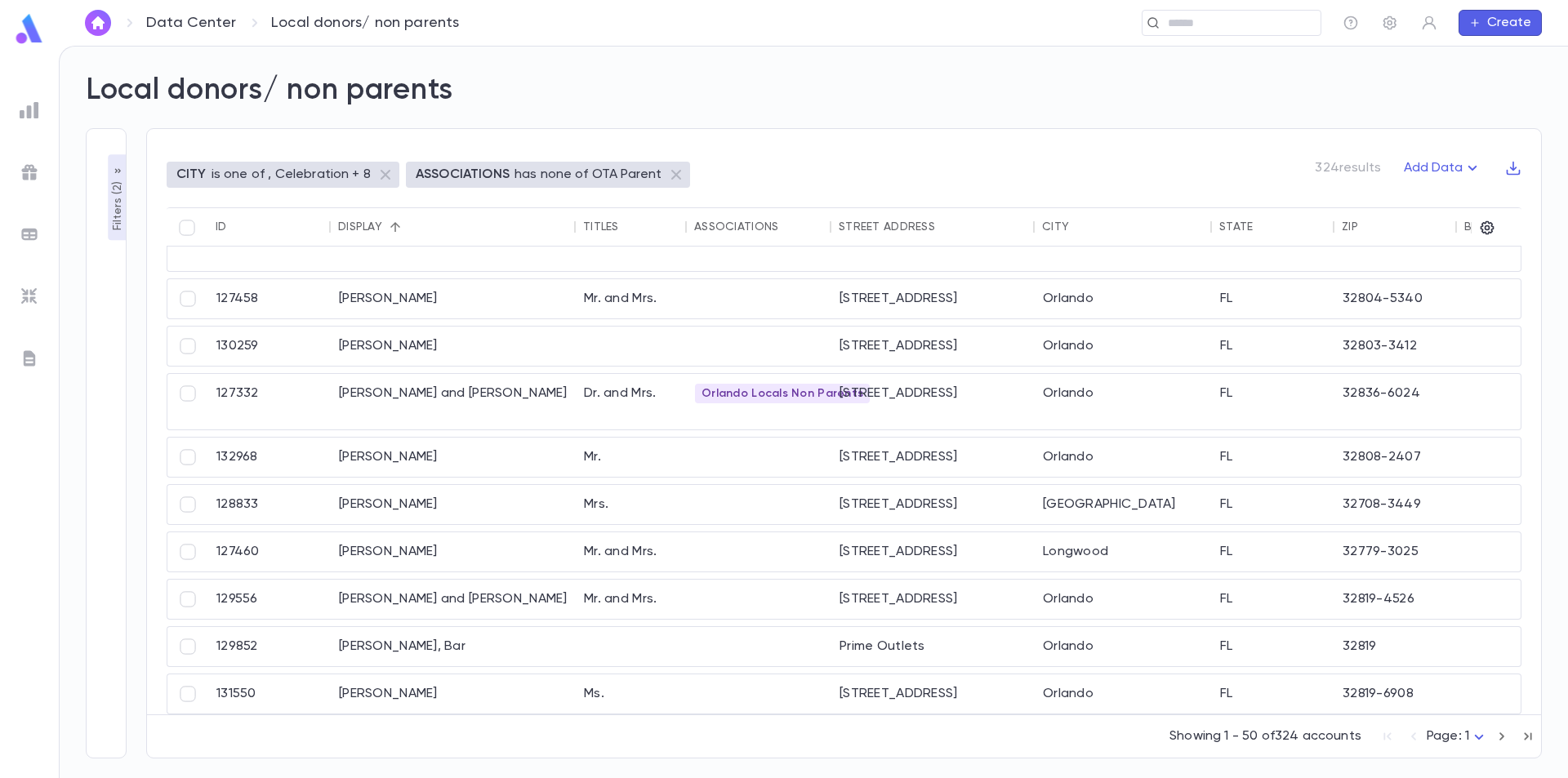
click at [1505, 741] on icon "button" at bounding box center [1501, 736] width 18 height 20
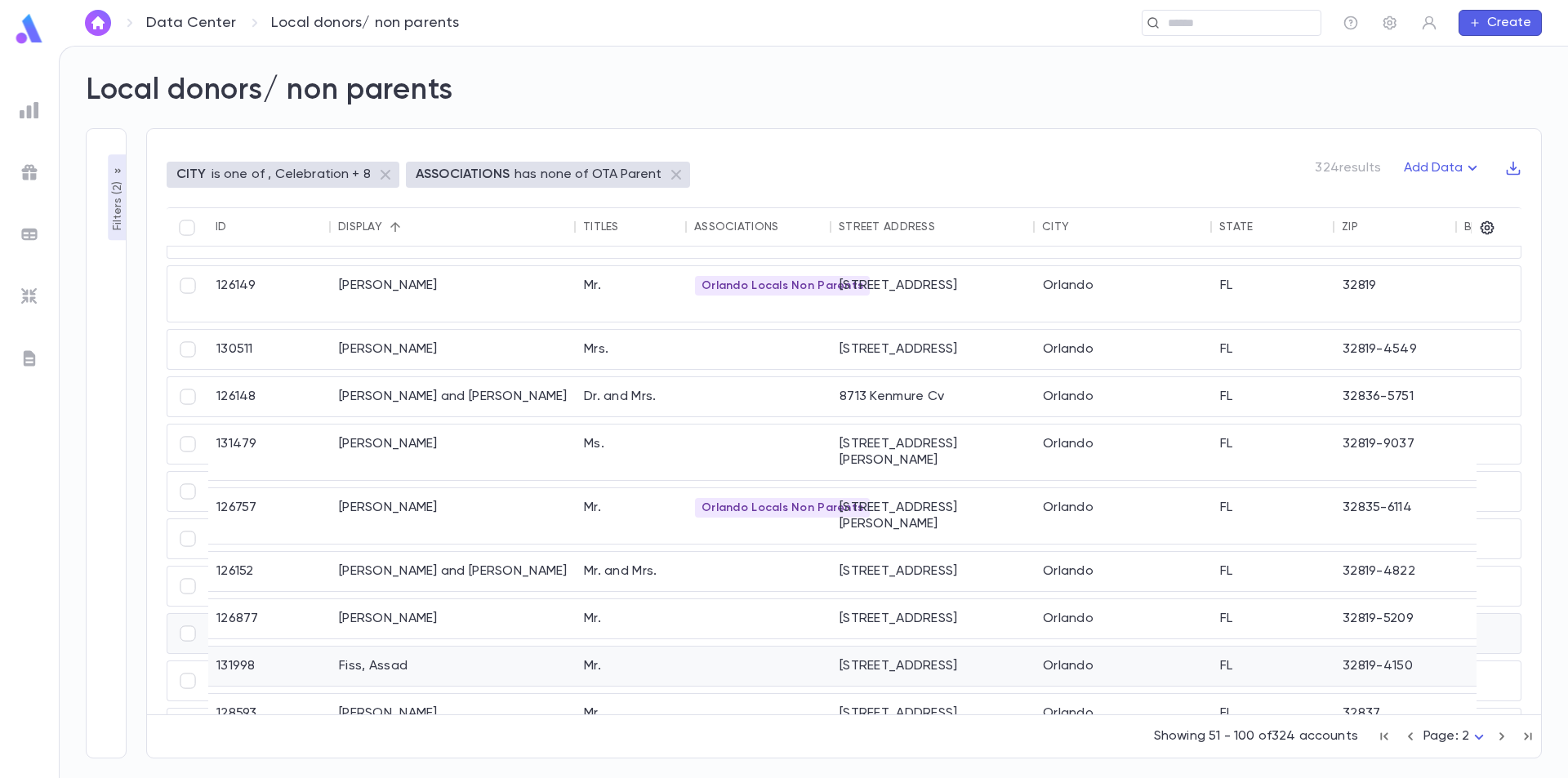
scroll to position [956, 0]
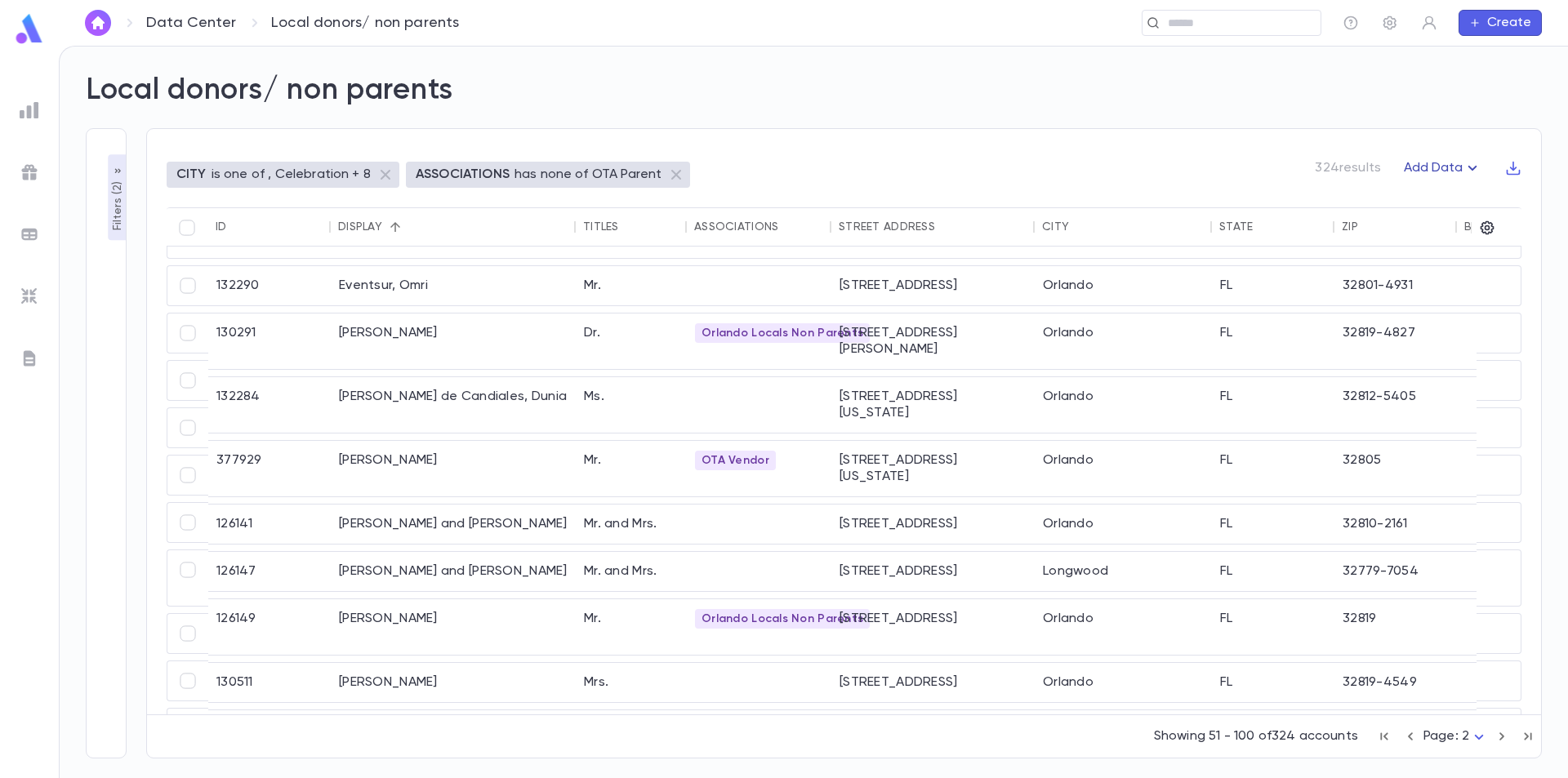
click at [1461, 162] on button "Add Data" at bounding box center [1443, 168] width 98 height 26
click at [1465, 167] on div at bounding box center [784, 389] width 1568 height 778
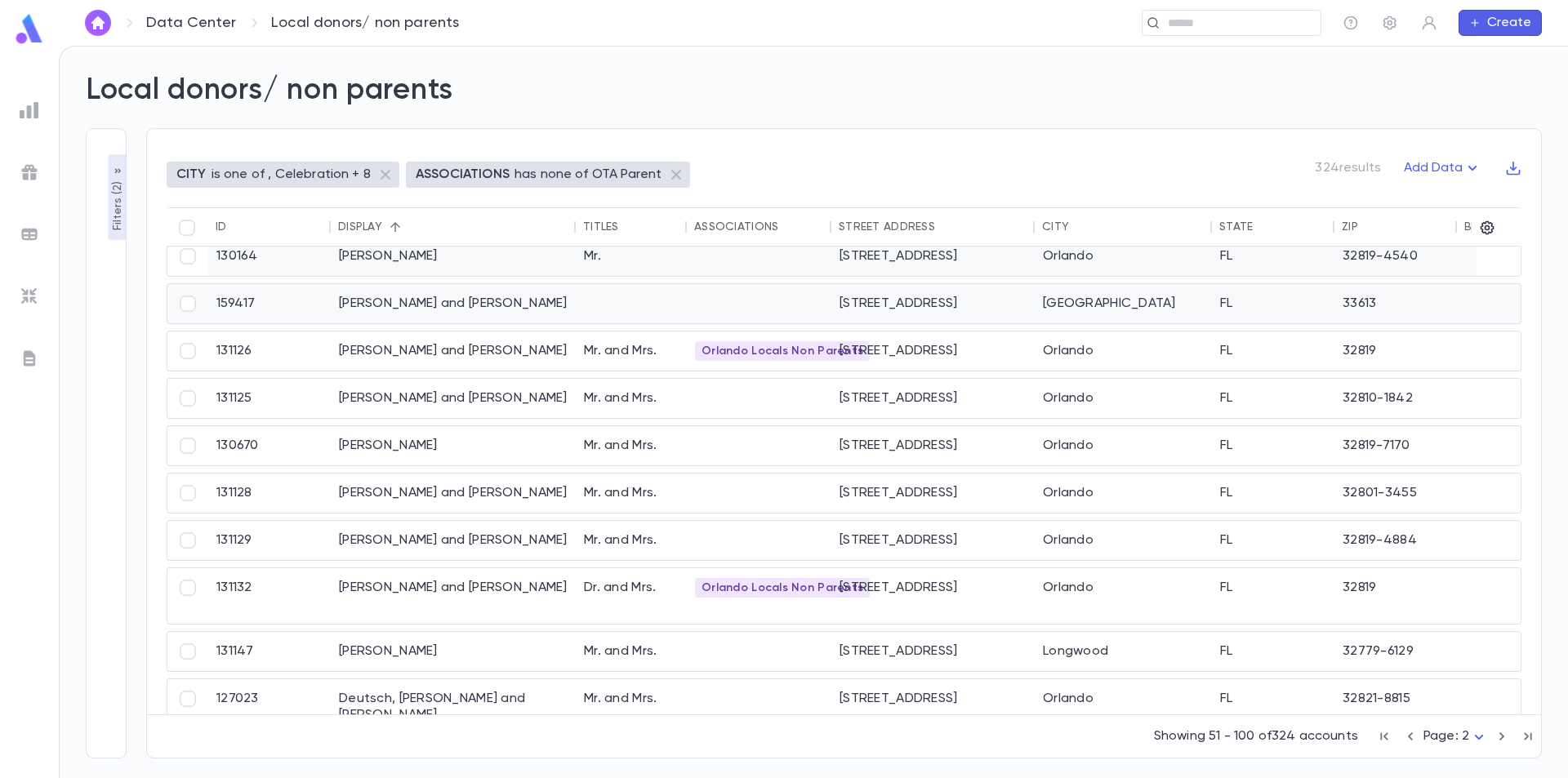
scroll to position [0, 0]
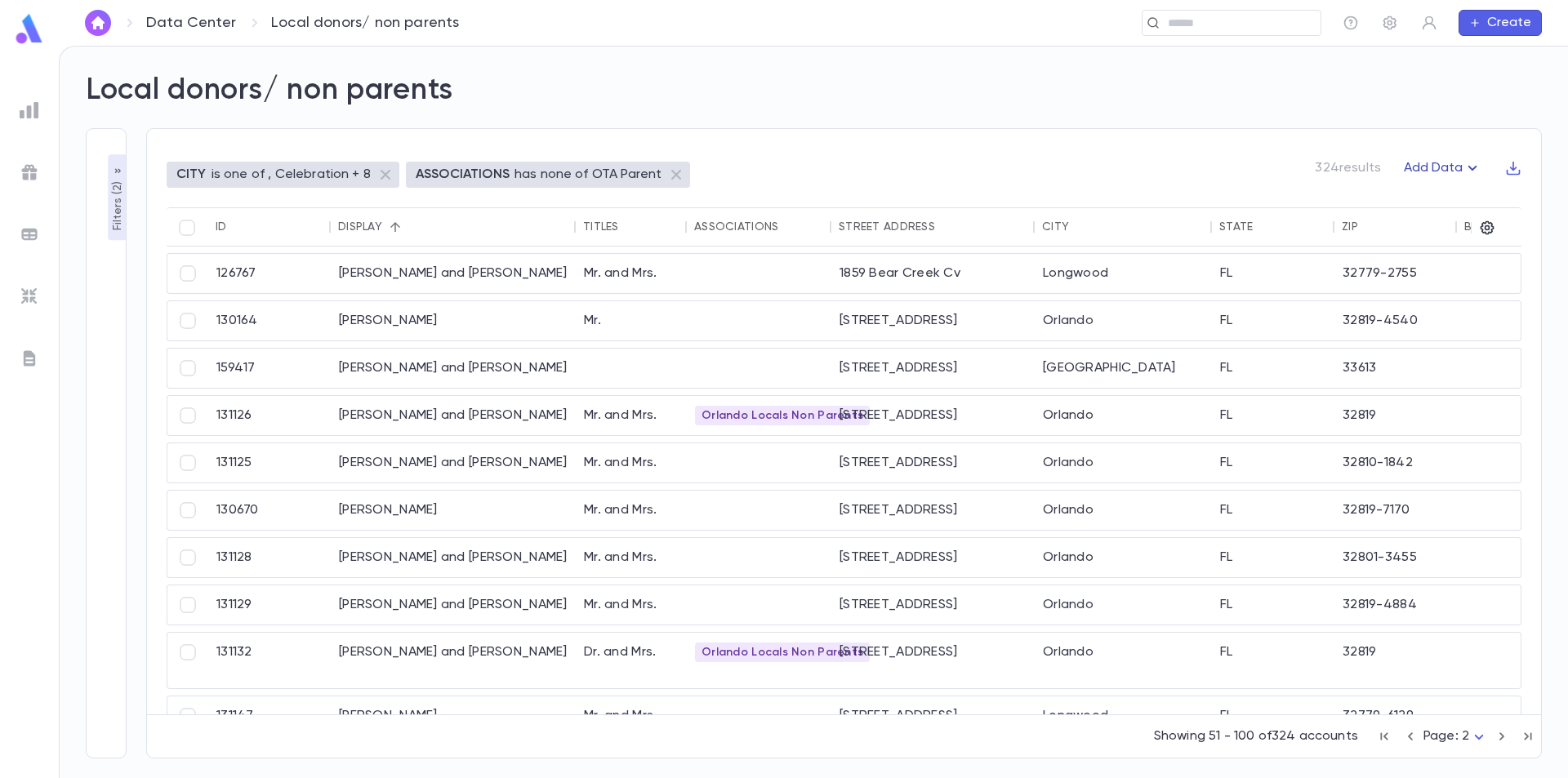
click at [1476, 168] on icon "button" at bounding box center [1473, 168] width 20 height 20
click at [1168, 174] on div at bounding box center [784, 389] width 1568 height 778
drag, startPoint x: 109, startPoint y: 191, endPoint x: 1197, endPoint y: 190, distance: 1088.0
click at [1194, 191] on div "**********" at bounding box center [803, 406] width 1475 height 706
click at [1465, 167] on icon "button" at bounding box center [1473, 168] width 20 height 20
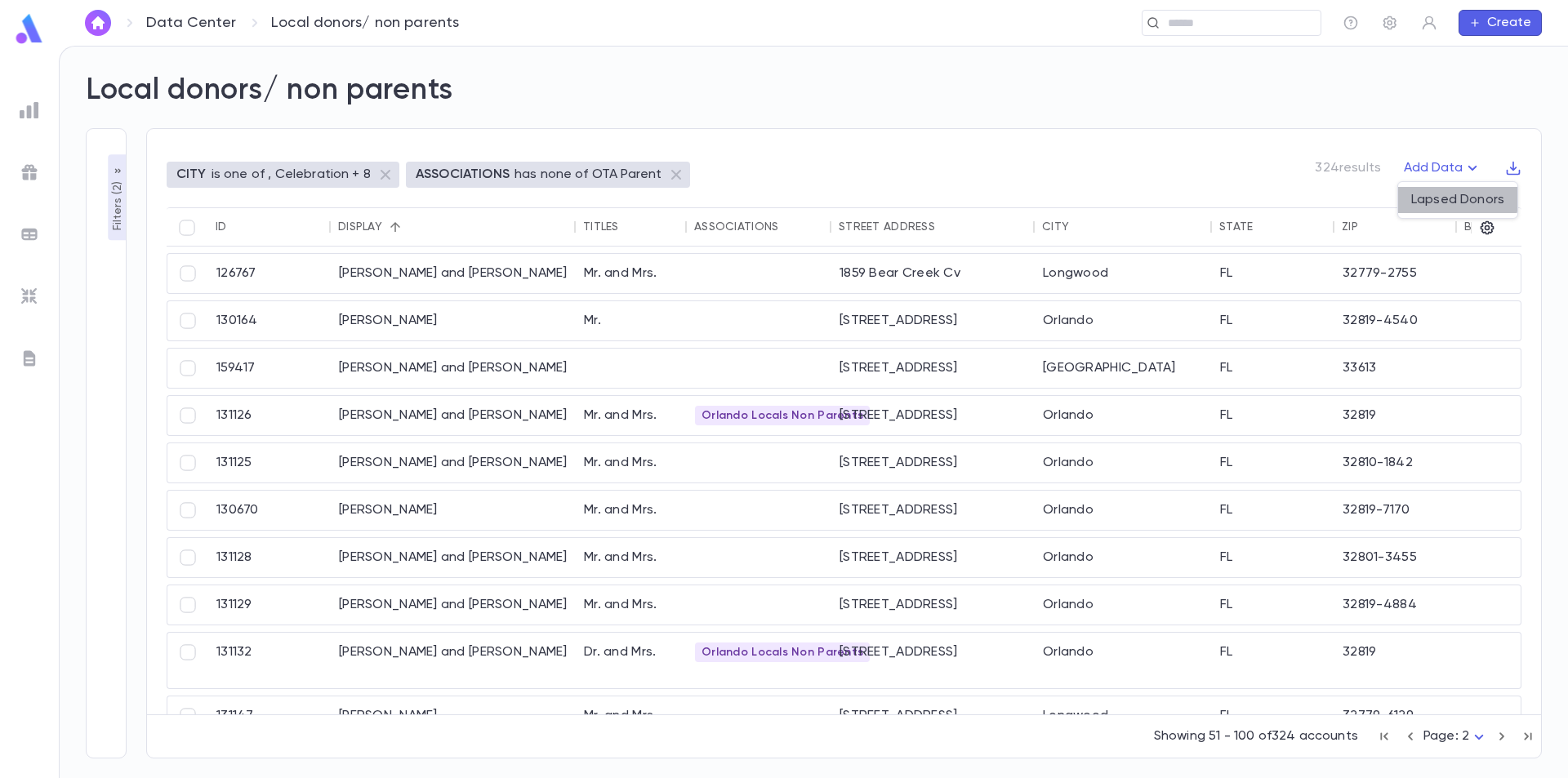
click at [1455, 196] on li "Lapsed Donors" at bounding box center [1457, 199] width 119 height 26
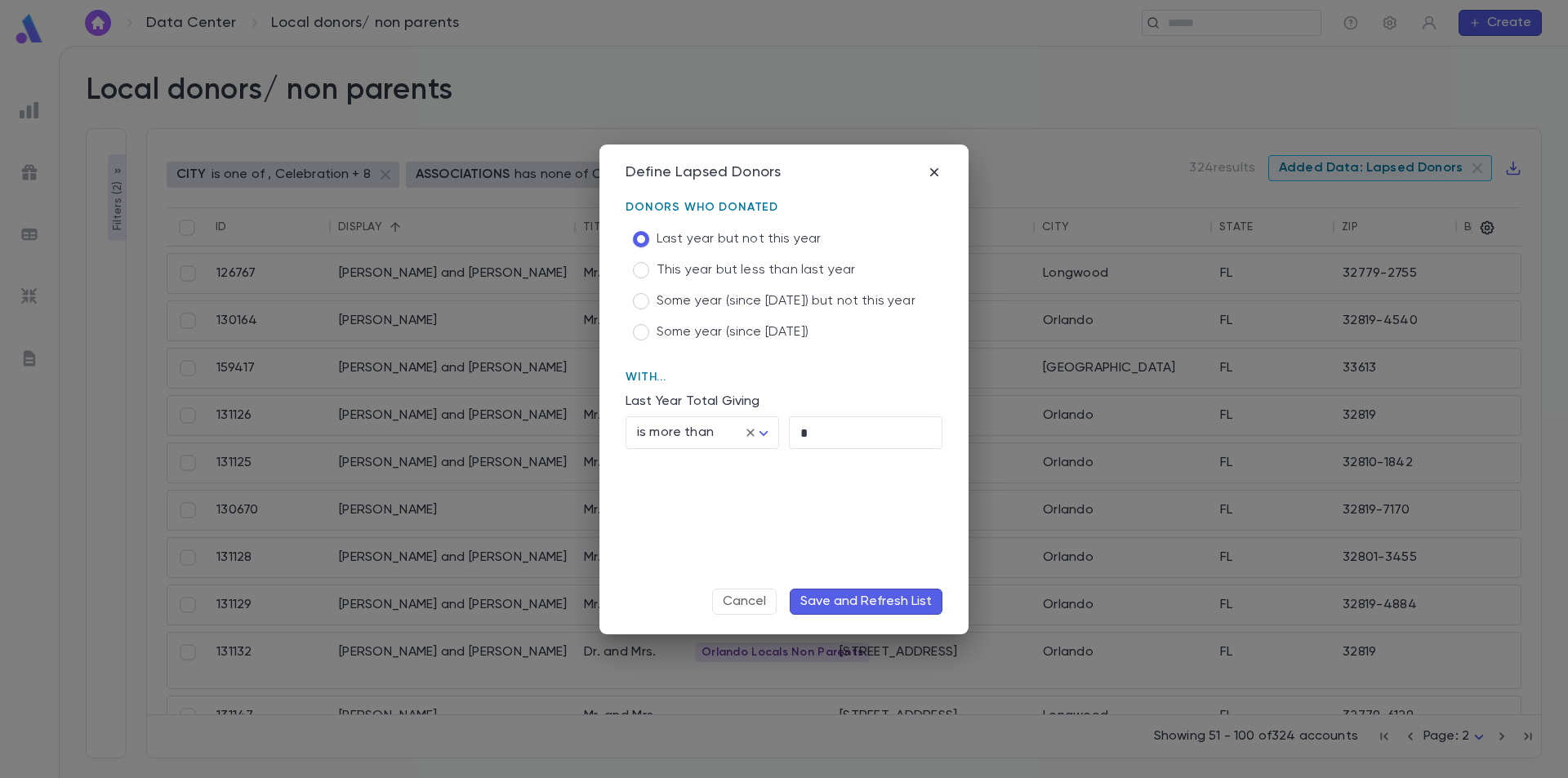
click at [767, 275] on span "This year but less than last year" at bounding box center [756, 270] width 198 height 16
click at [694, 337] on span "Some year (since [DATE])" at bounding box center [732, 332] width 152 height 16
click at [717, 304] on span "Some year (since [DATE]) but not this year" at bounding box center [786, 300] width 258 height 16
click at [746, 333] on span "Some year (since [DATE])" at bounding box center [732, 332] width 152 height 16
click at [767, 431] on body "**********" at bounding box center [784, 412] width 1568 height 732
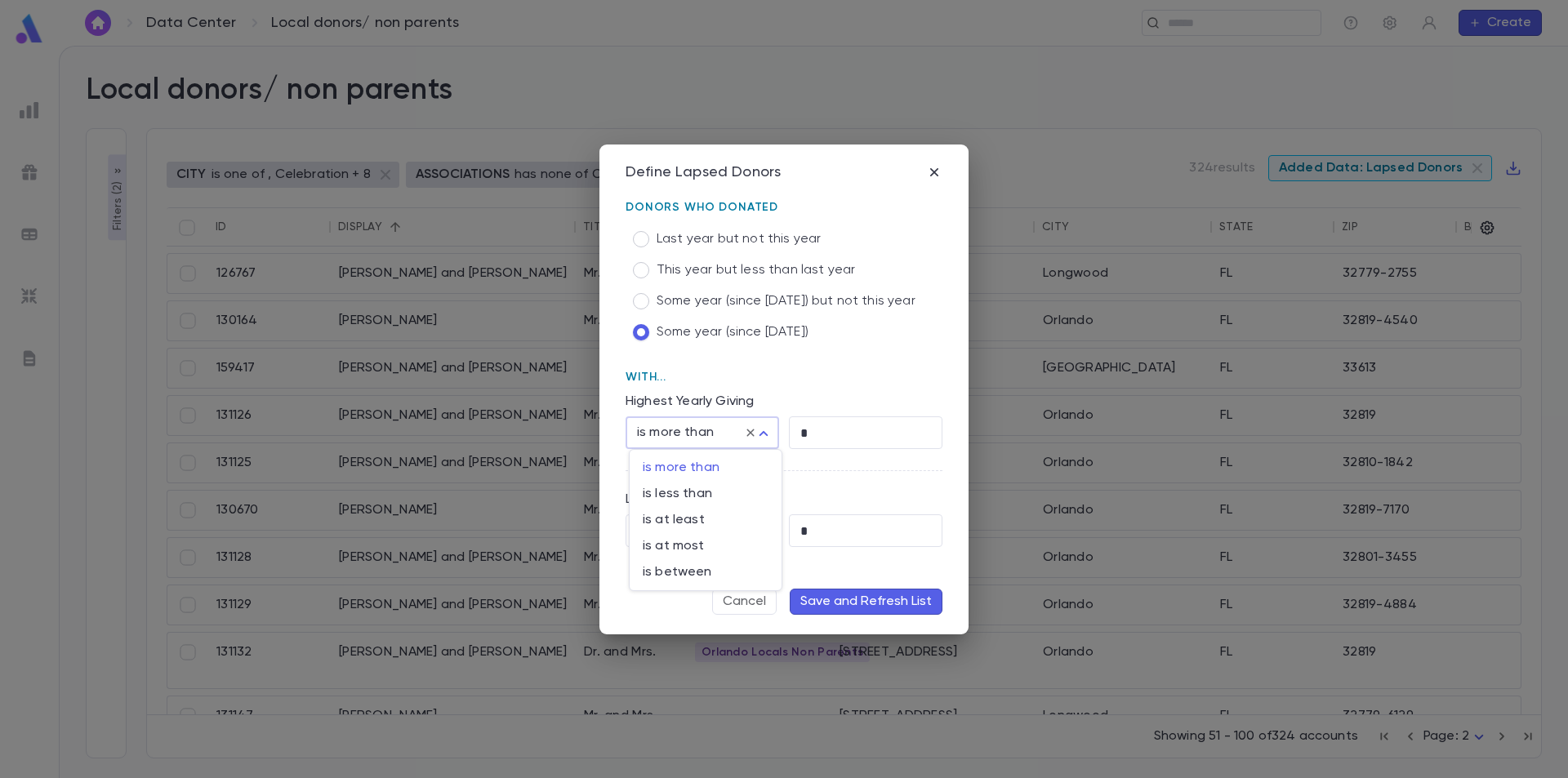
click at [831, 434] on div at bounding box center [784, 389] width 1568 height 778
drag, startPoint x: 818, startPoint y: 434, endPoint x: 804, endPoint y: 437, distance: 14.3
click at [804, 437] on input "*" at bounding box center [865, 433] width 154 height 31
type input "*"
drag, startPoint x: 815, startPoint y: 538, endPoint x: 802, endPoint y: 537, distance: 13.0
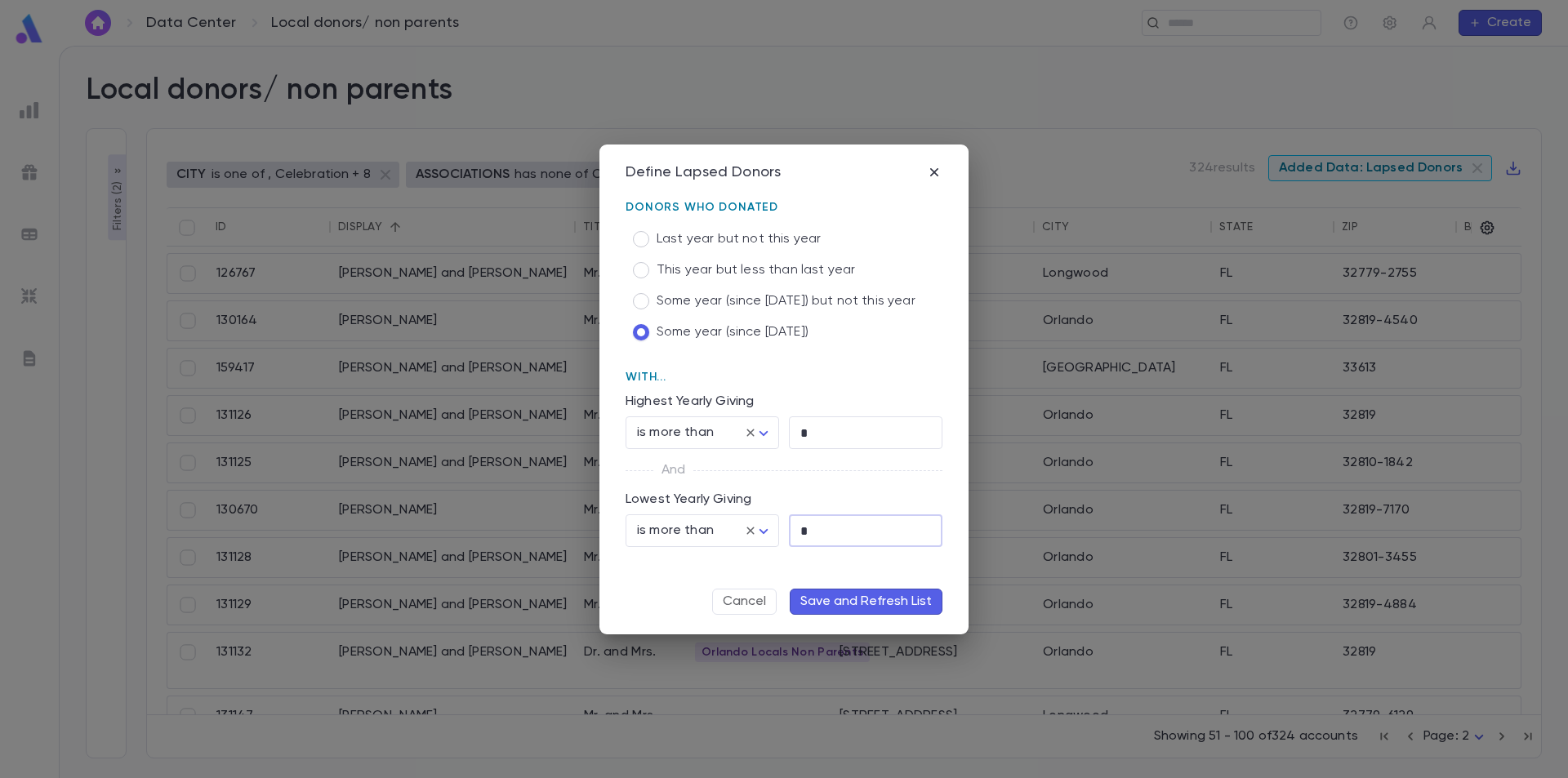
click at [802, 537] on input "*" at bounding box center [865, 530] width 154 height 31
type input "*"
click at [871, 597] on button "Save and Refresh List" at bounding box center [866, 601] width 153 height 26
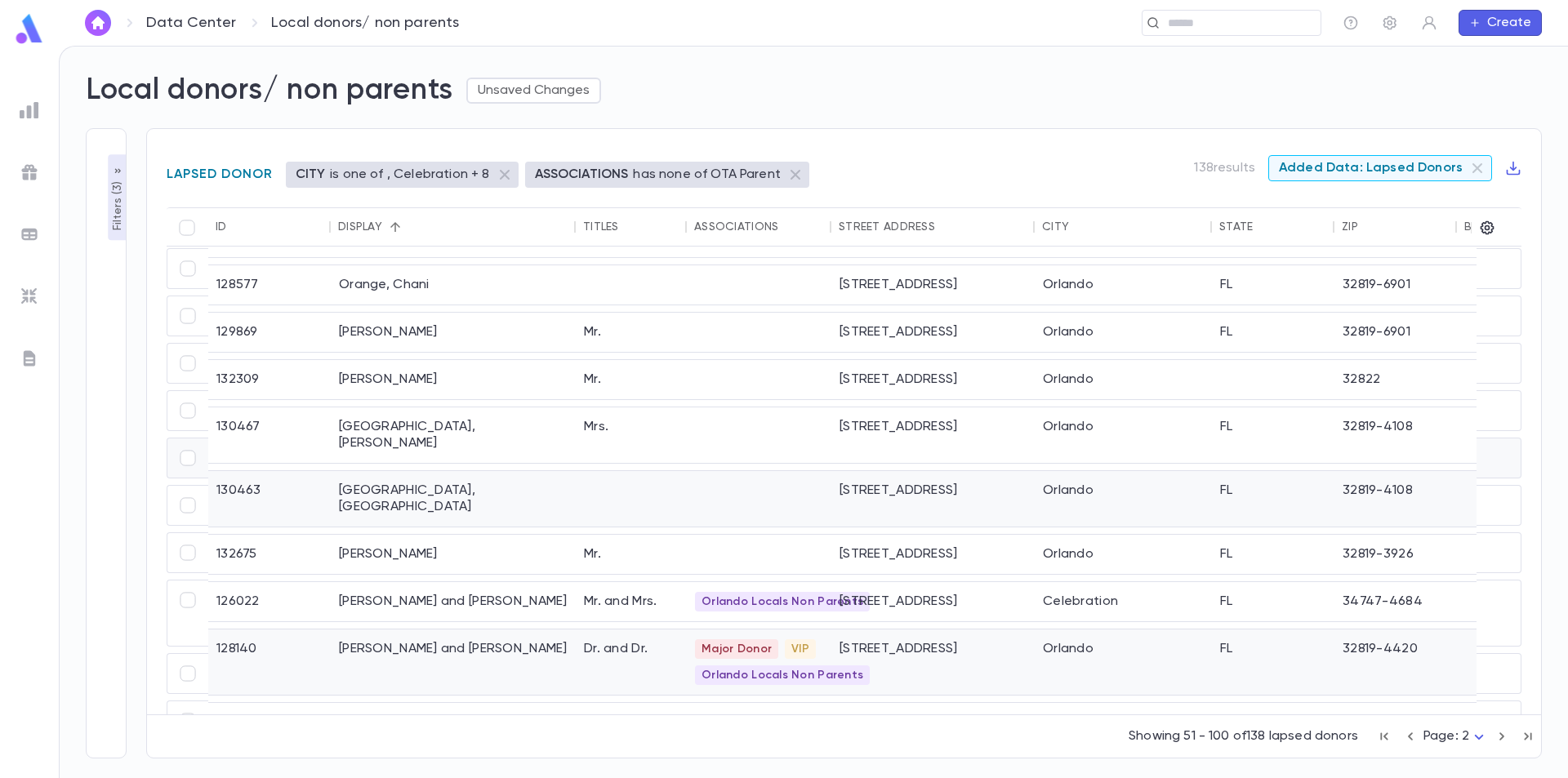
scroll to position [1733, 0]
